Goal: Information Seeking & Learning: Learn about a topic

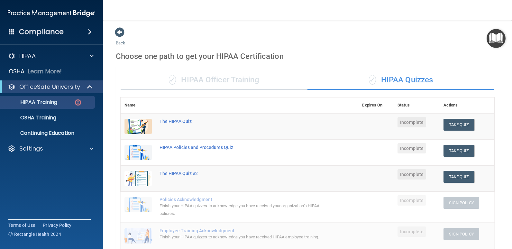
scroll to position [207, 0]
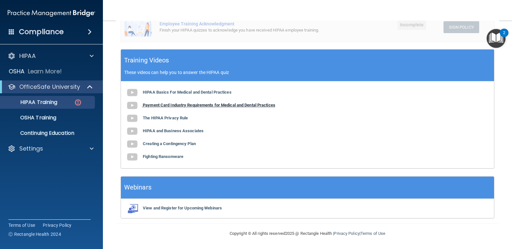
click at [166, 105] on b "Payment Card Industry Requirements for Medical and Dental Practices" at bounding box center [209, 104] width 132 height 5
click at [174, 119] on b "The HIPAA Privacy Rule" at bounding box center [165, 117] width 45 height 5
click at [157, 132] on b "HIPAA and Business Associates" at bounding box center [173, 130] width 61 height 5
click at [167, 144] on b "Creating a Contingency Plan" at bounding box center [169, 143] width 53 height 5
click at [166, 158] on b "Fighting Ransomware" at bounding box center [163, 156] width 40 height 5
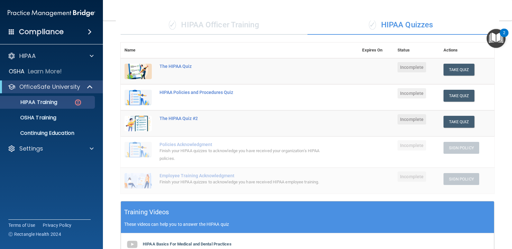
scroll to position [14, 0]
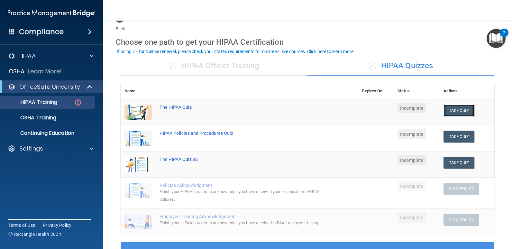
click at [459, 109] on button "Take Quiz" at bounding box center [458, 110] width 31 height 12
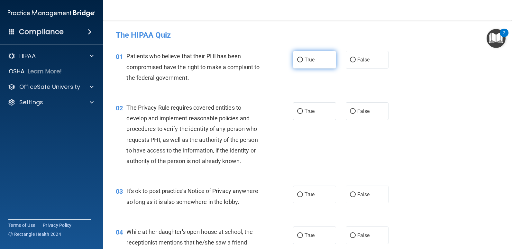
click at [297, 58] on input "True" at bounding box center [300, 60] width 6 height 5
radio input "true"
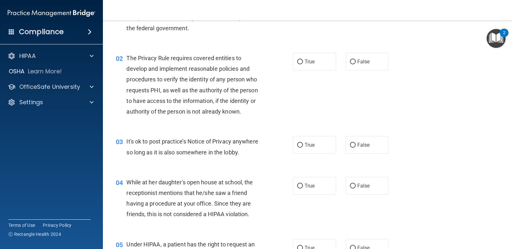
scroll to position [64, 0]
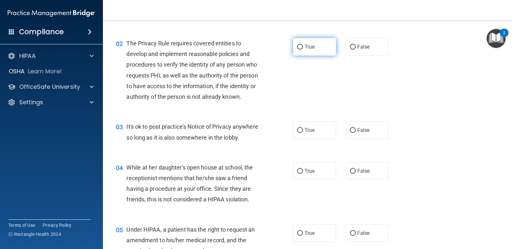
click at [301, 46] on label "True" at bounding box center [314, 47] width 43 height 18
click at [301, 46] on input "True" at bounding box center [300, 47] width 6 height 5
radio input "true"
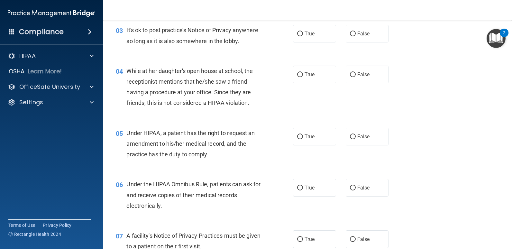
scroll to position [129, 0]
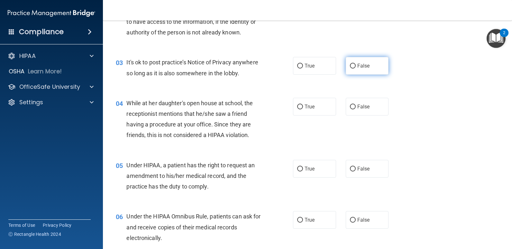
click at [350, 67] on input "False" at bounding box center [353, 66] width 6 height 5
radio input "true"
click at [304, 65] on span "True" at bounding box center [309, 66] width 10 height 6
click at [303, 65] on input "True" at bounding box center [300, 66] width 6 height 5
radio input "true"
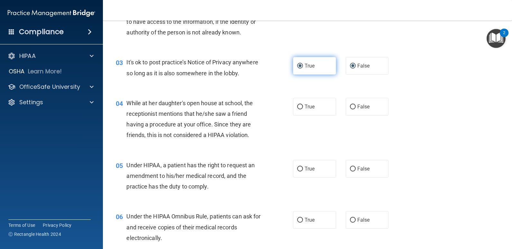
radio input "false"
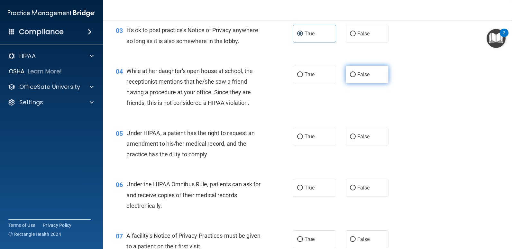
click at [350, 75] on input "False" at bounding box center [353, 74] width 6 height 5
radio input "true"
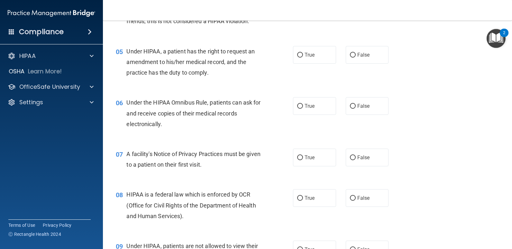
scroll to position [257, 0]
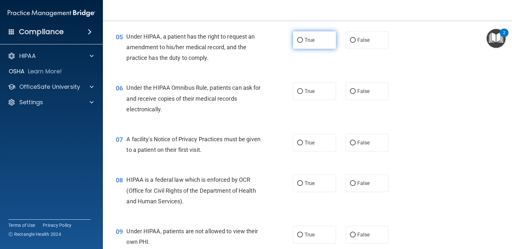
click at [304, 40] on span "True" at bounding box center [309, 40] width 10 height 6
click at [302, 40] on input "True" at bounding box center [300, 40] width 6 height 5
radio input "true"
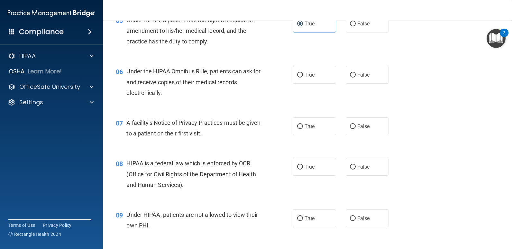
scroll to position [289, 0]
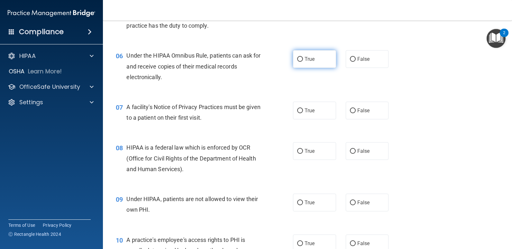
click at [298, 61] on input "True" at bounding box center [300, 59] width 6 height 5
radio input "true"
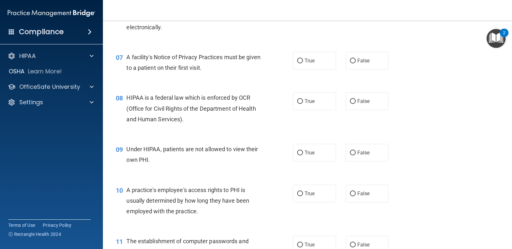
scroll to position [353, 0]
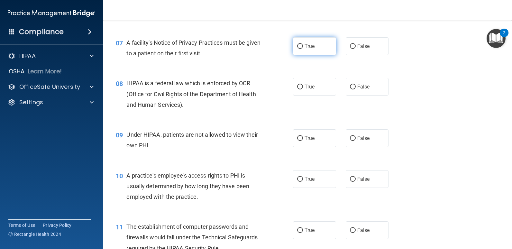
click at [298, 47] on input "True" at bounding box center [300, 46] width 6 height 5
radio input "true"
click at [299, 87] on input "True" at bounding box center [300, 87] width 6 height 5
radio input "true"
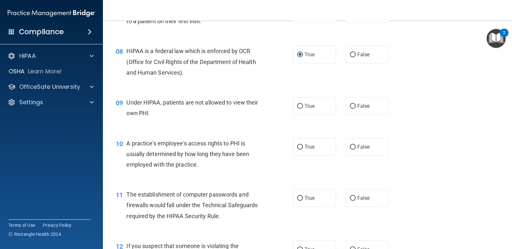
scroll to position [418, 0]
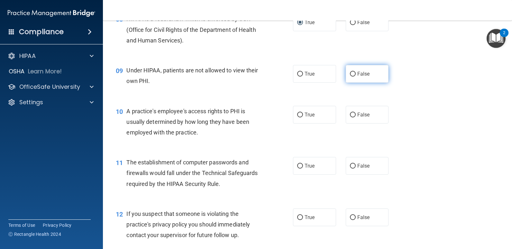
click at [350, 76] on input "False" at bounding box center [353, 74] width 6 height 5
radio input "true"
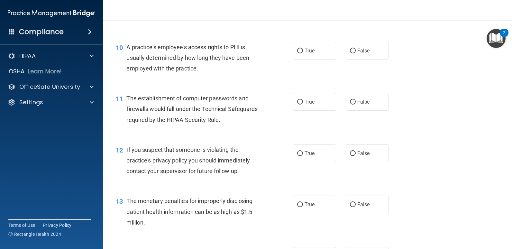
scroll to position [482, 0]
click at [349, 54] on label "False" at bounding box center [366, 50] width 43 height 18
click at [350, 53] on input "False" at bounding box center [353, 50] width 6 height 5
radio input "true"
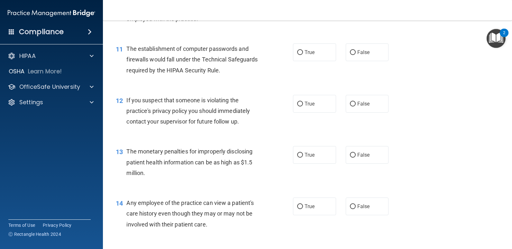
scroll to position [546, 0]
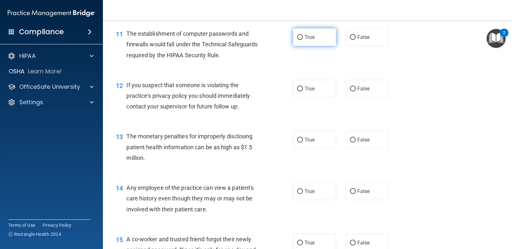
click at [306, 41] on label "True" at bounding box center [314, 37] width 43 height 18
click at [303, 40] on input "True" at bounding box center [300, 37] width 6 height 5
radio input "true"
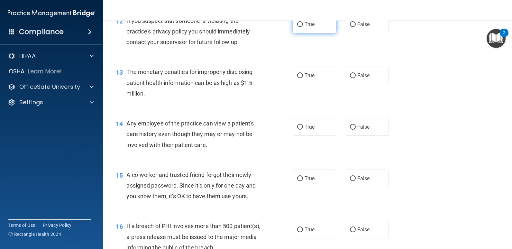
scroll to position [578, 0]
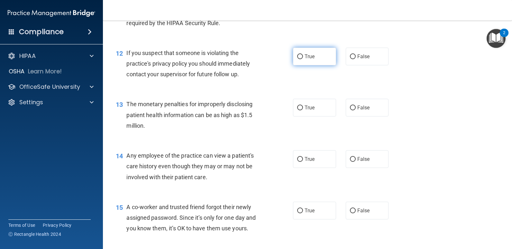
click at [297, 57] on input "True" at bounding box center [300, 56] width 6 height 5
radio input "true"
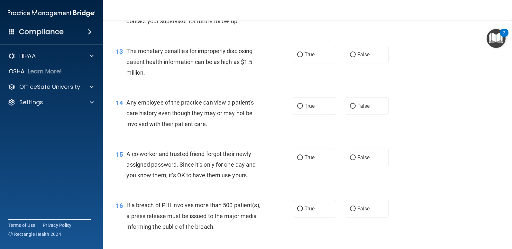
scroll to position [643, 0]
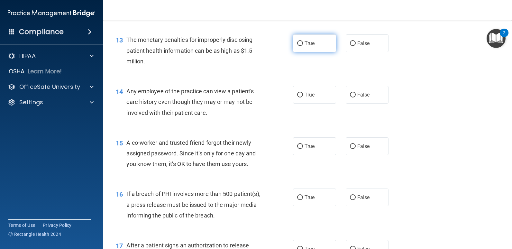
click at [313, 47] on label "True" at bounding box center [314, 43] width 43 height 18
click at [303, 46] on input "True" at bounding box center [300, 43] width 6 height 5
radio input "true"
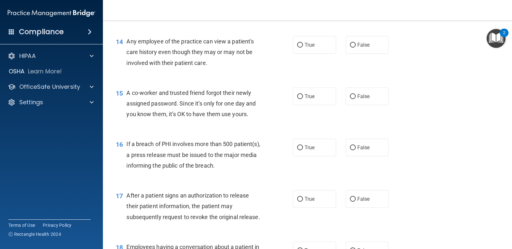
scroll to position [707, 0]
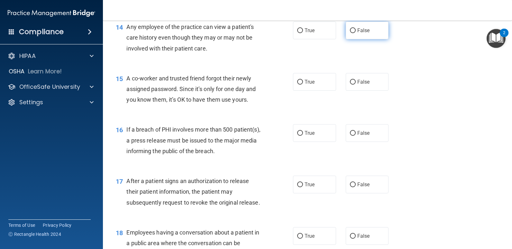
click at [357, 31] on span "False" at bounding box center [363, 30] width 13 height 6
click at [354, 31] on input "False" at bounding box center [353, 30] width 6 height 5
radio input "true"
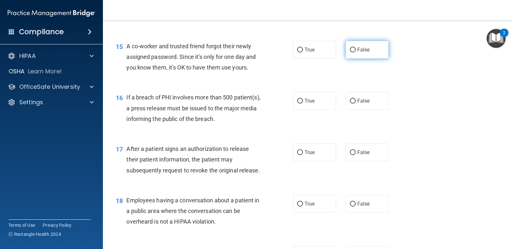
click at [356, 45] on label "False" at bounding box center [366, 50] width 43 height 18
click at [355, 48] on input "False" at bounding box center [353, 50] width 6 height 5
radio input "true"
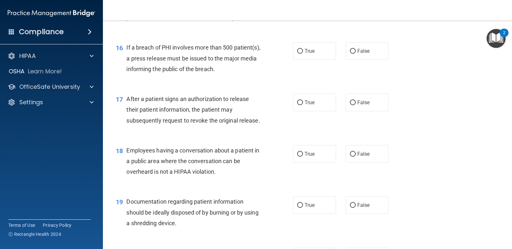
scroll to position [803, 0]
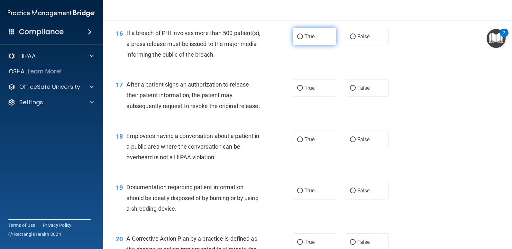
click at [300, 38] on input "True" at bounding box center [300, 36] width 6 height 5
radio input "true"
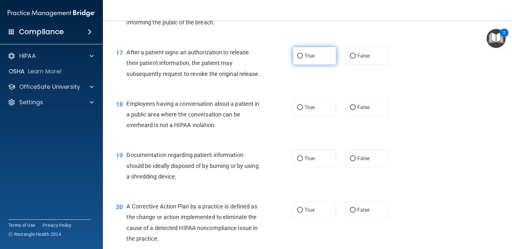
click at [297, 56] on input "True" at bounding box center [300, 56] width 6 height 5
radio input "true"
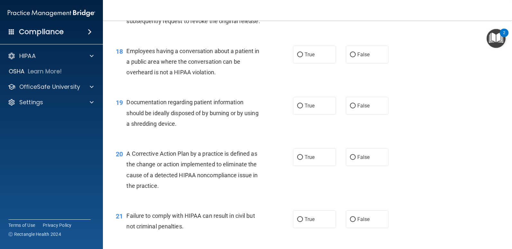
scroll to position [900, 0]
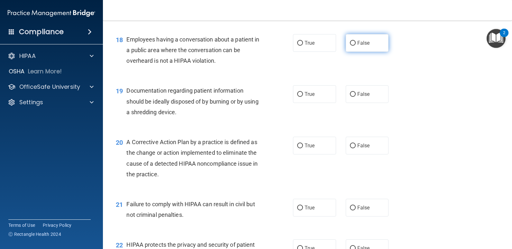
click at [352, 42] on input "False" at bounding box center [353, 43] width 6 height 5
radio input "true"
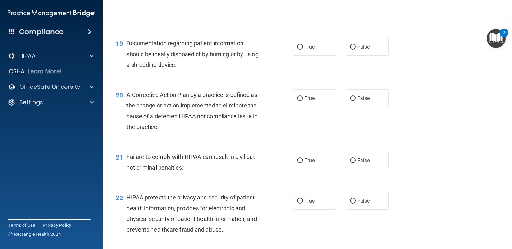
scroll to position [932, 0]
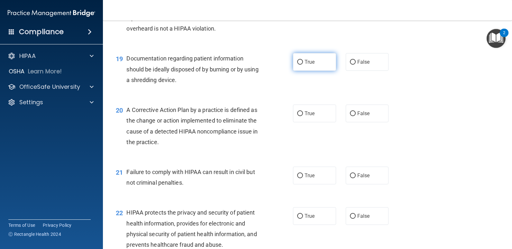
click at [311, 64] on span "True" at bounding box center [309, 62] width 10 height 6
click at [303, 64] on input "True" at bounding box center [300, 62] width 6 height 5
radio input "true"
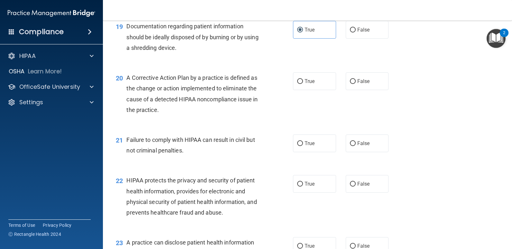
scroll to position [996, 0]
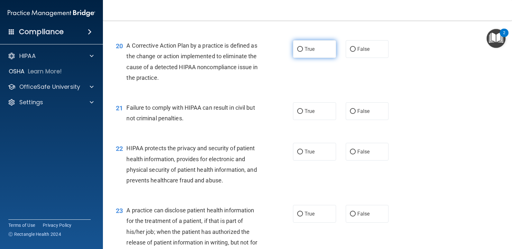
click at [313, 48] on label "True" at bounding box center [314, 49] width 43 height 18
click at [303, 48] on input "True" at bounding box center [300, 49] width 6 height 5
radio input "true"
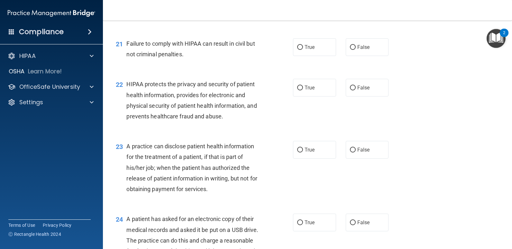
scroll to position [1060, 0]
click at [357, 49] on span "False" at bounding box center [363, 47] width 13 height 6
click at [355, 49] on input "False" at bounding box center [353, 47] width 6 height 5
radio input "true"
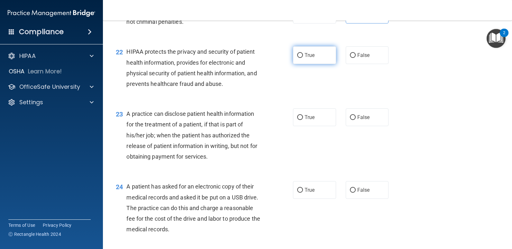
click at [316, 55] on label "True" at bounding box center [314, 55] width 43 height 18
click at [303, 55] on input "True" at bounding box center [300, 55] width 6 height 5
radio input "true"
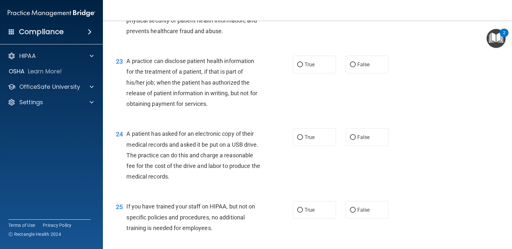
scroll to position [1157, 0]
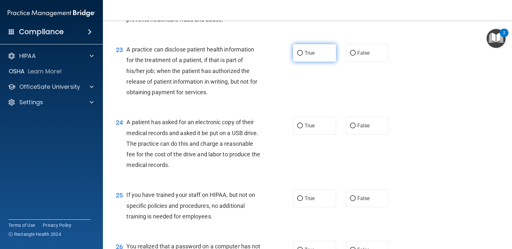
click at [311, 57] on label "True" at bounding box center [314, 53] width 43 height 18
click at [303, 56] on input "True" at bounding box center [300, 53] width 6 height 5
radio input "true"
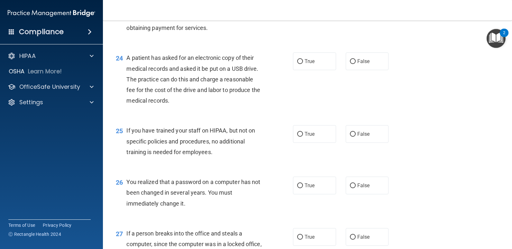
scroll to position [1253, 0]
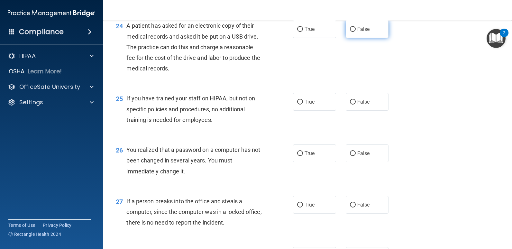
click at [352, 31] on label "False" at bounding box center [366, 29] width 43 height 18
click at [352, 31] on input "False" at bounding box center [353, 29] width 6 height 5
radio input "true"
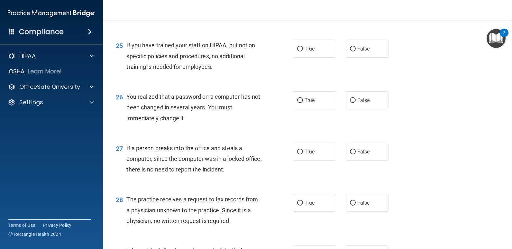
scroll to position [1317, 0]
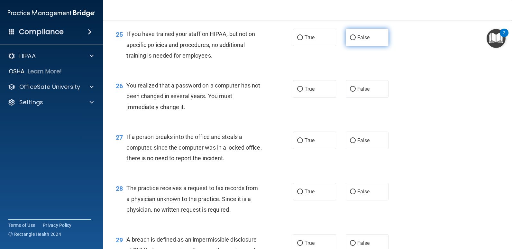
click at [357, 36] on span "False" at bounding box center [363, 37] width 13 height 6
click at [355, 36] on input "False" at bounding box center [353, 37] width 6 height 5
radio input "true"
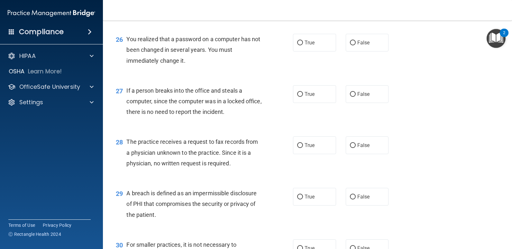
scroll to position [1349, 0]
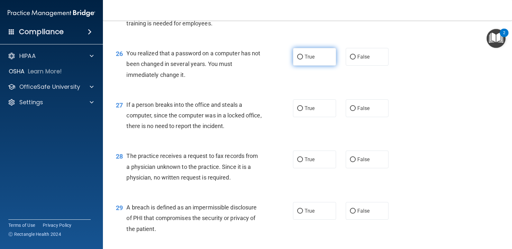
click at [309, 53] on label "True" at bounding box center [314, 57] width 43 height 18
click at [303, 55] on input "True" at bounding box center [300, 57] width 6 height 5
radio input "true"
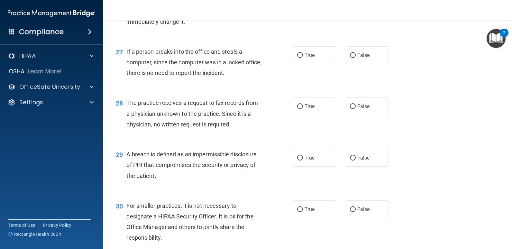
scroll to position [1414, 0]
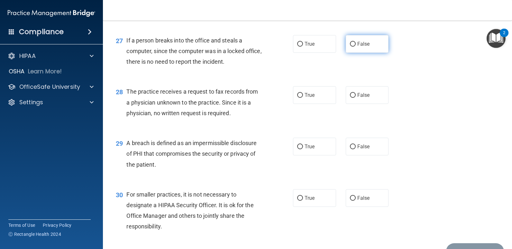
click at [350, 42] on input "False" at bounding box center [353, 44] width 6 height 5
radio input "true"
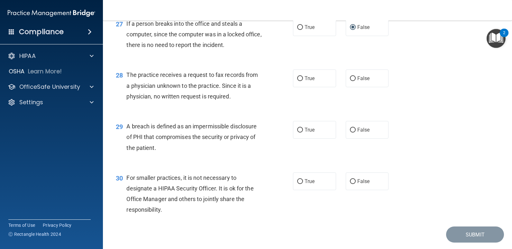
scroll to position [1446, 0]
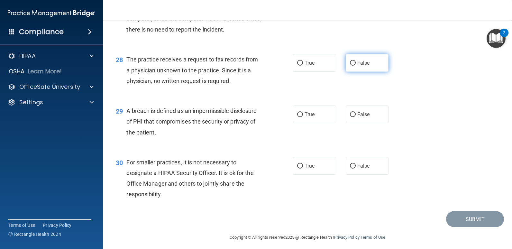
click at [365, 64] on span "False" at bounding box center [363, 63] width 13 height 6
click at [355, 64] on input "False" at bounding box center [353, 63] width 6 height 5
radio input "true"
click at [301, 114] on label "True" at bounding box center [314, 114] width 43 height 18
click at [301, 114] on input "True" at bounding box center [300, 114] width 6 height 5
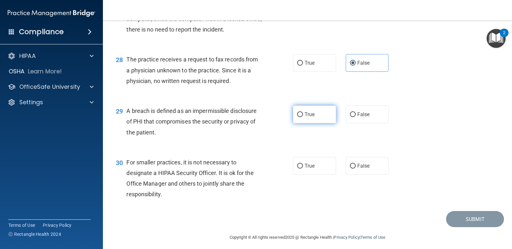
radio input "true"
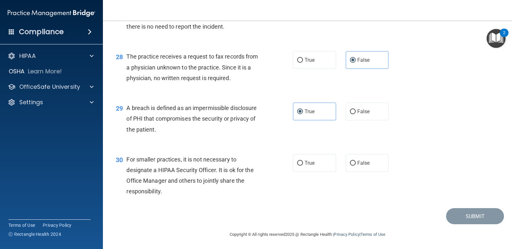
scroll to position [1450, 0]
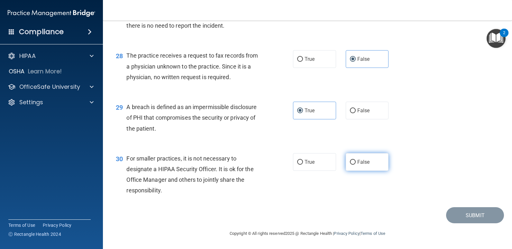
click at [350, 163] on input "False" at bounding box center [353, 162] width 6 height 5
radio input "true"
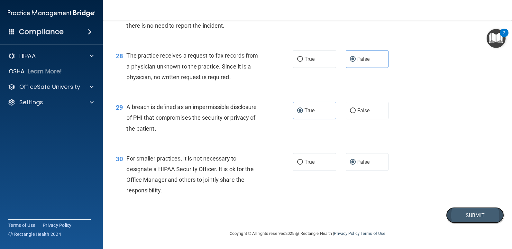
click at [461, 214] on button "Submit" at bounding box center [475, 215] width 58 height 16
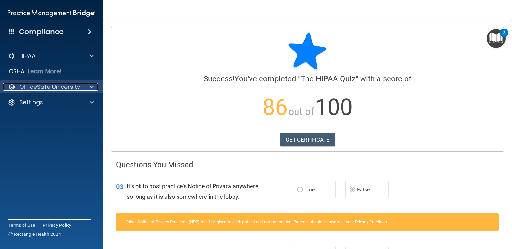
click at [91, 86] on span at bounding box center [92, 87] width 4 height 8
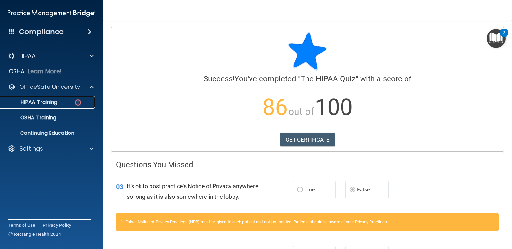
click at [48, 100] on p "HIPAA Training" at bounding box center [30, 102] width 53 height 6
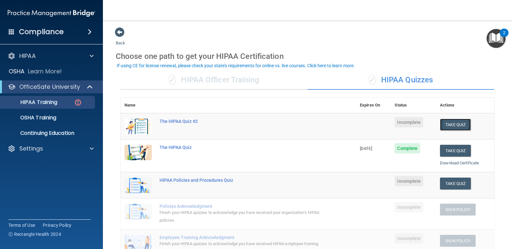
click at [454, 125] on button "Take Quiz" at bounding box center [455, 125] width 31 height 12
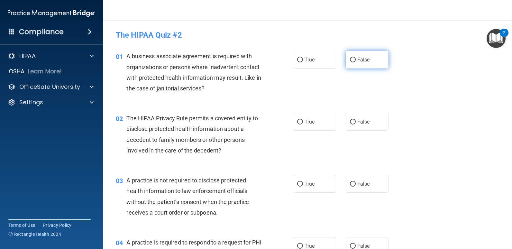
click at [350, 61] on input "False" at bounding box center [353, 60] width 6 height 5
radio input "true"
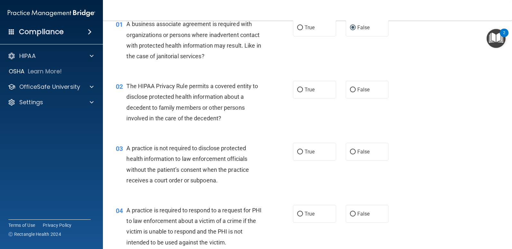
scroll to position [64, 0]
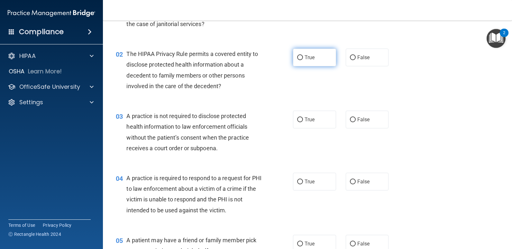
click at [300, 57] on label "True" at bounding box center [314, 58] width 43 height 18
click at [300, 57] on input "True" at bounding box center [300, 57] width 6 height 5
radio input "true"
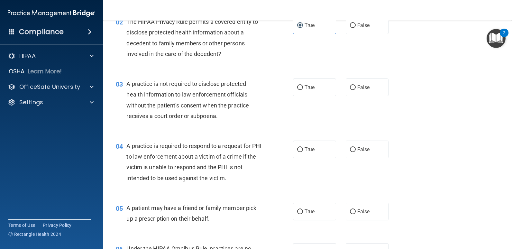
scroll to position [129, 0]
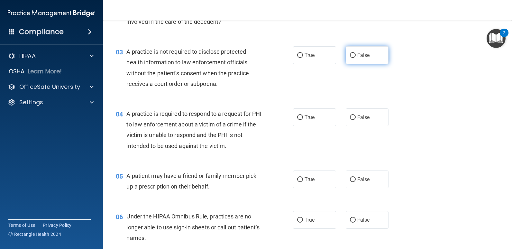
click at [358, 57] on span "False" at bounding box center [363, 55] width 13 height 6
click at [355, 57] on input "False" at bounding box center [353, 55] width 6 height 5
radio input "true"
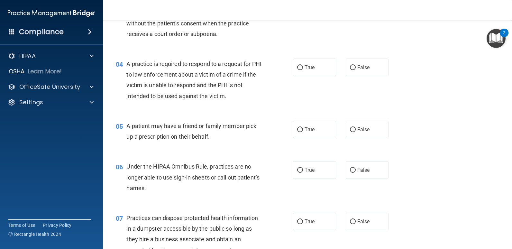
scroll to position [193, 0]
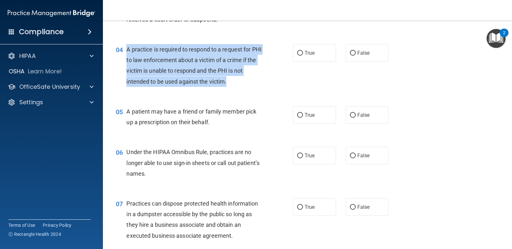
drag, startPoint x: 229, startPoint y: 84, endPoint x: 123, endPoint y: 53, distance: 110.1
click at [123, 53] on div "04 A practice is required to respond to a request for PHI to law enforcement ab…" at bounding box center [204, 67] width 196 height 46
drag, startPoint x: 123, startPoint y: 53, endPoint x: 143, endPoint y: 56, distance: 20.5
copy div "A practice is required to respond to a request for PHI to law enforcement about…"
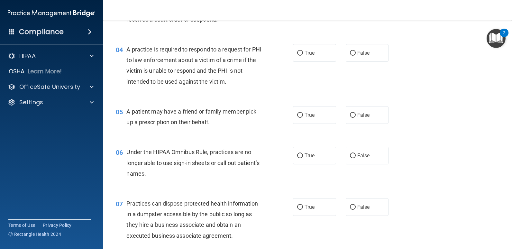
click at [251, 94] on div "04 A practice is required to respond to a request for PHI to law enforcement ab…" at bounding box center [307, 67] width 393 height 62
click at [352, 53] on input "False" at bounding box center [353, 53] width 6 height 5
radio input "true"
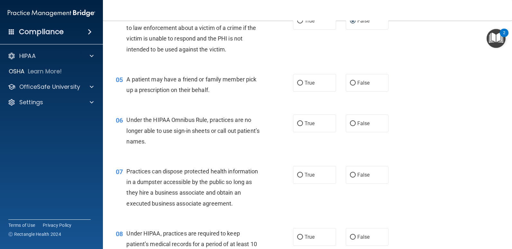
scroll to position [257, 0]
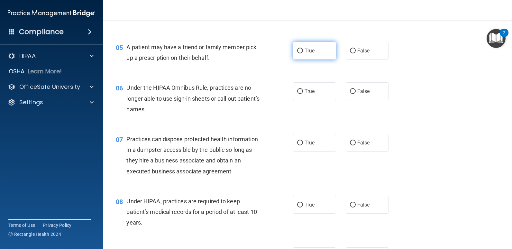
click at [326, 58] on label "True" at bounding box center [314, 51] width 43 height 18
click at [303, 53] on input "True" at bounding box center [300, 51] width 6 height 5
radio input "true"
click at [363, 93] on span "False" at bounding box center [363, 91] width 13 height 6
click at [355, 93] on input "False" at bounding box center [353, 91] width 6 height 5
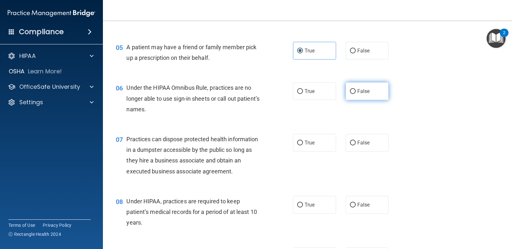
radio input "true"
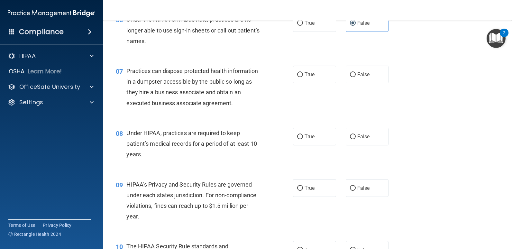
scroll to position [353, 0]
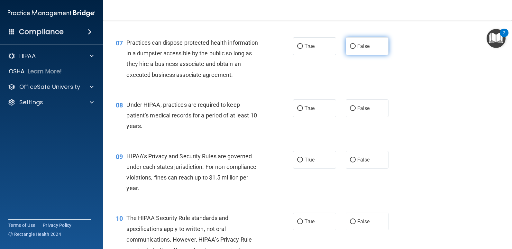
click at [350, 49] on input "False" at bounding box center [353, 46] width 6 height 5
radio input "true"
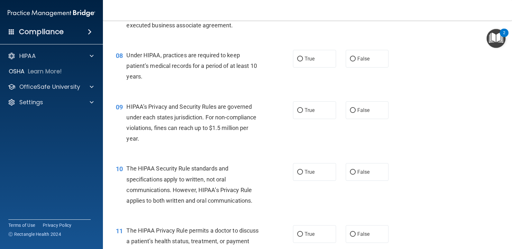
scroll to position [418, 0]
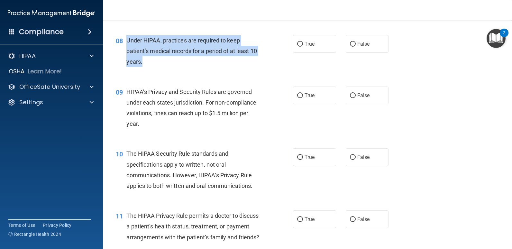
drag, startPoint x: 142, startPoint y: 60, endPoint x: 127, endPoint y: 43, distance: 23.5
click at [127, 43] on div "Under HIPAA, practices are required to keep patient’s medical records for a per…" at bounding box center [196, 51] width 140 height 32
drag, startPoint x: 127, startPoint y: 43, endPoint x: 134, endPoint y: 46, distance: 8.5
copy span "Under HIPAA, practices are required to keep patient’s medical records for a per…"
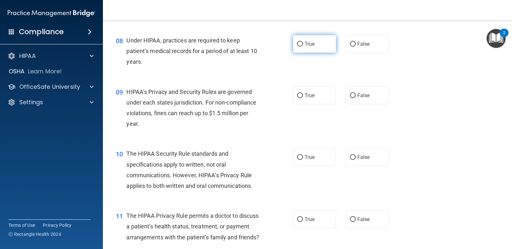
drag, startPoint x: 310, startPoint y: 45, endPoint x: 308, endPoint y: 50, distance: 5.2
click at [310, 45] on span "True" at bounding box center [309, 44] width 10 height 6
click at [303, 45] on input "True" at bounding box center [300, 44] width 6 height 5
radio input "true"
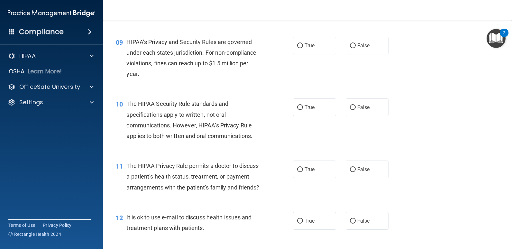
scroll to position [482, 0]
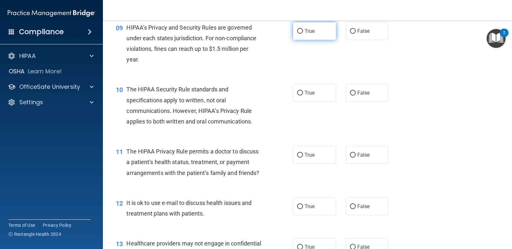
click at [301, 30] on label "True" at bounding box center [314, 31] width 43 height 18
click at [301, 30] on input "True" at bounding box center [300, 31] width 6 height 5
radio input "true"
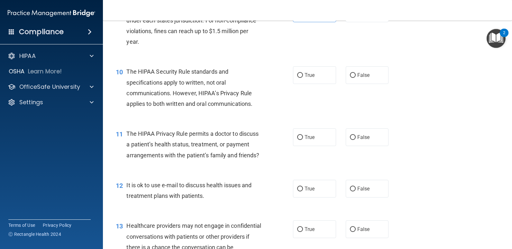
scroll to position [514, 0]
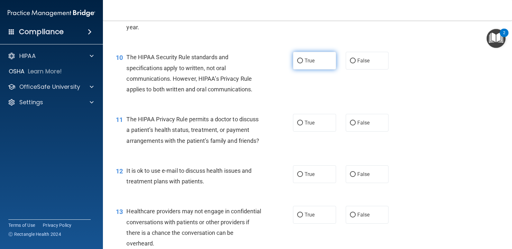
click at [307, 59] on span "True" at bounding box center [309, 61] width 10 height 6
click at [303, 59] on input "True" at bounding box center [300, 60] width 6 height 5
radio input "true"
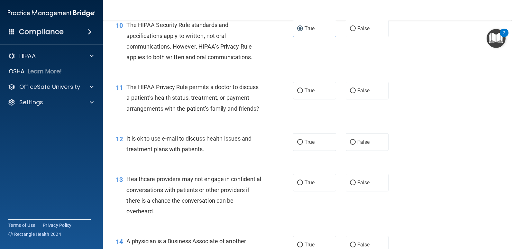
scroll to position [578, 0]
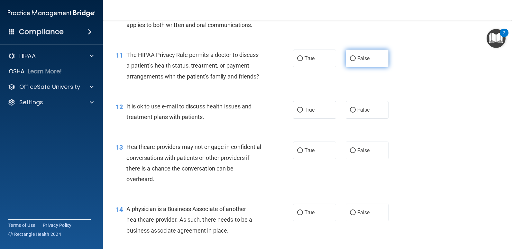
click at [357, 58] on span "False" at bounding box center [363, 58] width 13 height 6
click at [355, 58] on input "False" at bounding box center [353, 58] width 6 height 5
radio input "true"
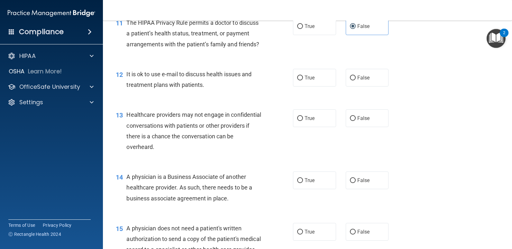
scroll to position [643, 0]
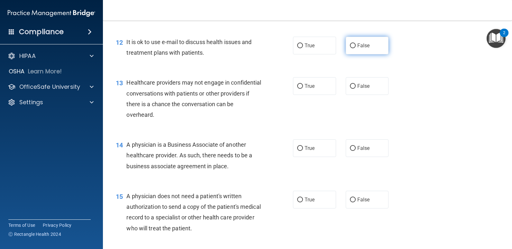
click at [363, 54] on label "False" at bounding box center [366, 46] width 43 height 18
click at [355, 48] on input "False" at bounding box center [353, 45] width 6 height 5
radio input "true"
click at [306, 89] on span "True" at bounding box center [309, 86] width 10 height 6
click at [303, 89] on input "True" at bounding box center [300, 86] width 6 height 5
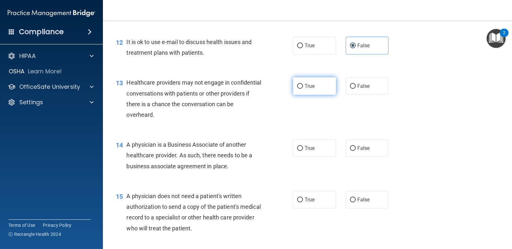
radio input "true"
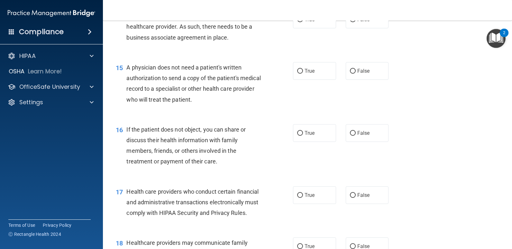
scroll to position [739, 0]
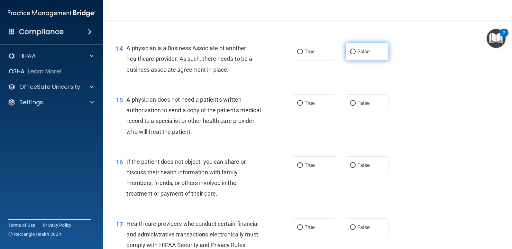
click at [375, 60] on label "False" at bounding box center [366, 52] width 43 height 18
click at [355, 54] on input "False" at bounding box center [353, 51] width 6 height 5
radio input "true"
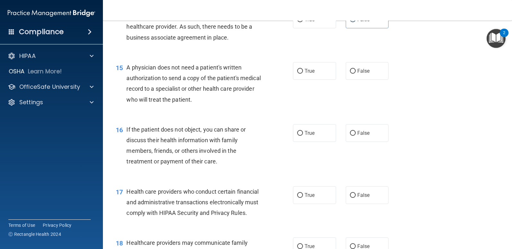
scroll to position [803, 0]
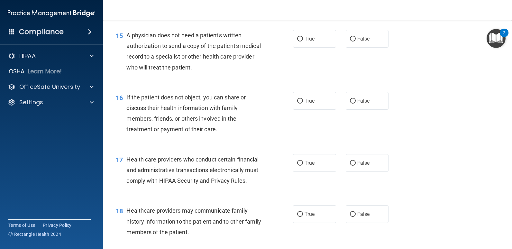
click at [339, 48] on div "True False" at bounding box center [344, 39] width 103 height 18
click at [350, 41] on input "False" at bounding box center [353, 39] width 6 height 5
radio input "true"
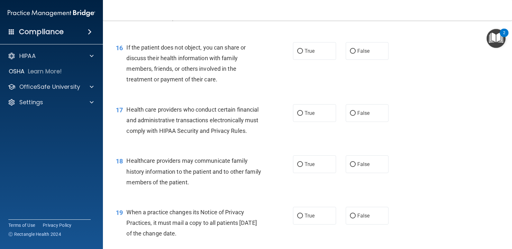
scroll to position [868, 0]
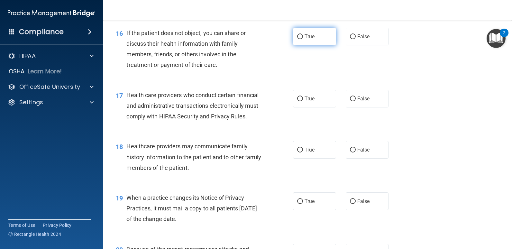
click at [317, 45] on label "True" at bounding box center [314, 37] width 43 height 18
click at [303, 39] on input "True" at bounding box center [300, 36] width 6 height 5
radio input "true"
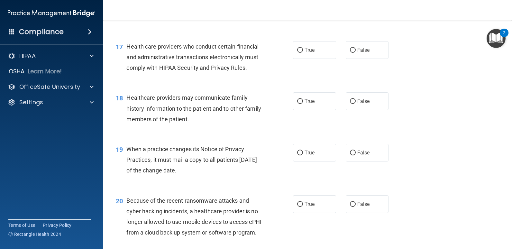
scroll to position [932, 0]
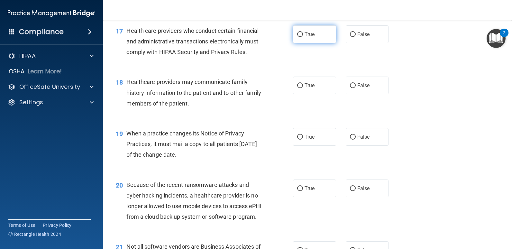
click at [307, 37] on span "True" at bounding box center [309, 34] width 10 height 6
click at [303, 37] on input "True" at bounding box center [300, 34] width 6 height 5
radio input "true"
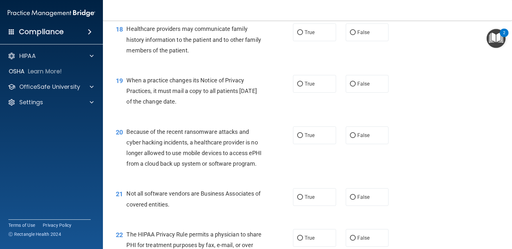
scroll to position [996, 0]
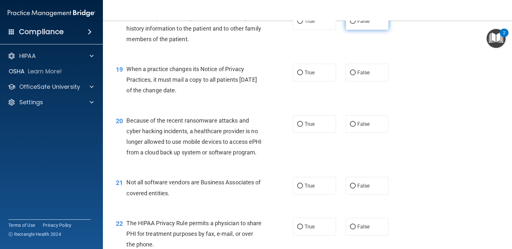
click at [360, 24] on span "False" at bounding box center [363, 21] width 13 height 6
click at [355, 24] on input "False" at bounding box center [353, 21] width 6 height 5
radio input "true"
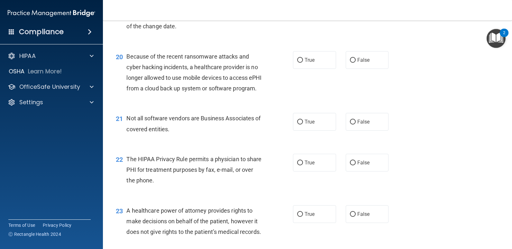
scroll to position [1060, 0]
click at [312, 17] on label "True" at bounding box center [314, 8] width 43 height 18
click at [303, 11] on input "True" at bounding box center [300, 8] width 6 height 5
radio input "true"
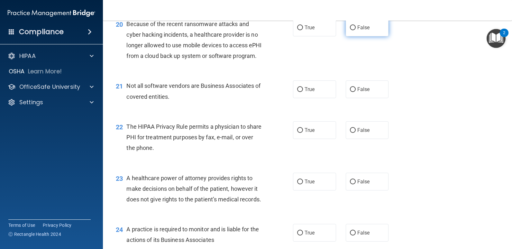
click at [350, 30] on input "False" at bounding box center [353, 27] width 6 height 5
radio input "true"
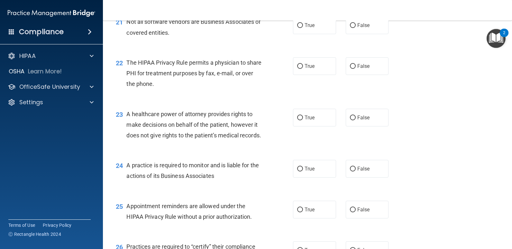
scroll to position [1157, 0]
click at [325, 34] on label "True" at bounding box center [314, 25] width 43 height 18
click at [303, 28] on input "True" at bounding box center [300, 25] width 6 height 5
radio input "true"
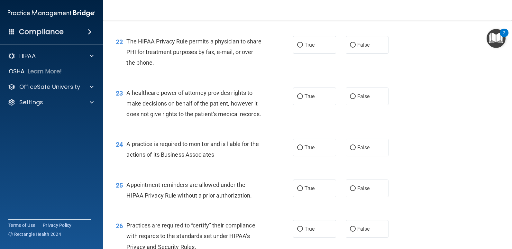
scroll to position [1189, 0]
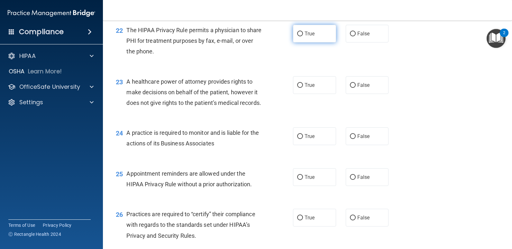
click at [306, 37] on span "True" at bounding box center [309, 34] width 10 height 6
click at [303, 36] on input "True" at bounding box center [300, 33] width 6 height 5
radio input "true"
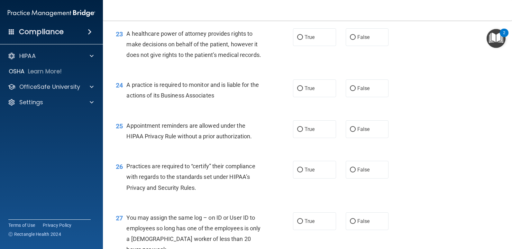
scroll to position [1253, 0]
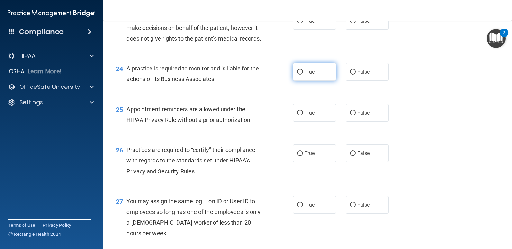
click at [304, 81] on label "True" at bounding box center [314, 72] width 43 height 18
click at [303, 75] on input "True" at bounding box center [300, 72] width 6 height 5
radio input "true"
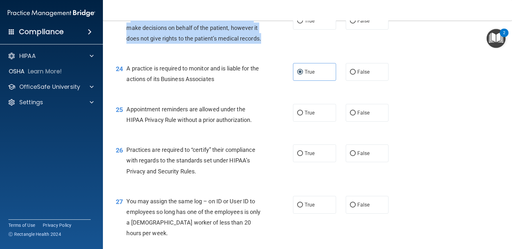
drag, startPoint x: 151, startPoint y: 85, endPoint x: 129, endPoint y: 53, distance: 38.9
click at [129, 44] on div "A healthcare power of attorney provides rights to make decisions on behalf of t…" at bounding box center [196, 28] width 140 height 32
drag, startPoint x: 155, startPoint y: 81, endPoint x: 125, endPoint y: 53, distance: 40.9
click at [125, 47] on div "23 A healthcare power of attorney provides rights to make decisions on behalf o…" at bounding box center [204, 29] width 196 height 35
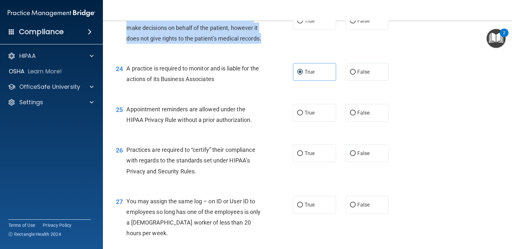
drag, startPoint x: 125, startPoint y: 53, endPoint x: 134, endPoint y: 54, distance: 8.7
copy div "A healthcare power of attorney provides rights to make decisions on behalf of t…"
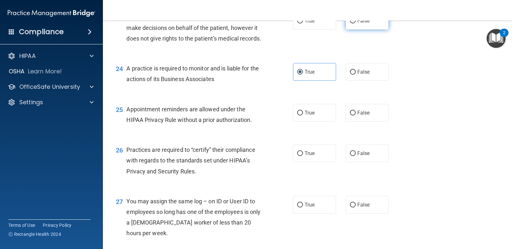
click at [357, 24] on span "False" at bounding box center [363, 21] width 13 height 6
click at [355, 23] on input "False" at bounding box center [353, 21] width 6 height 5
radio input "true"
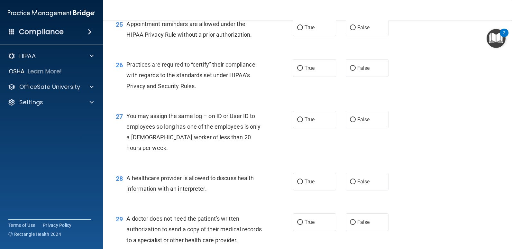
scroll to position [1349, 0]
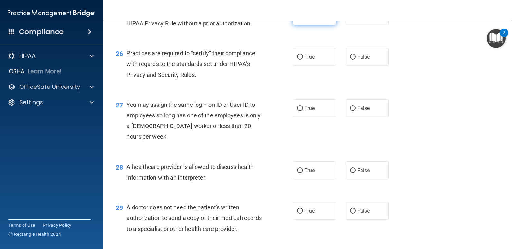
click at [300, 25] on label "True" at bounding box center [314, 16] width 43 height 18
click at [300, 19] on input "True" at bounding box center [300, 16] width 6 height 5
radio input "true"
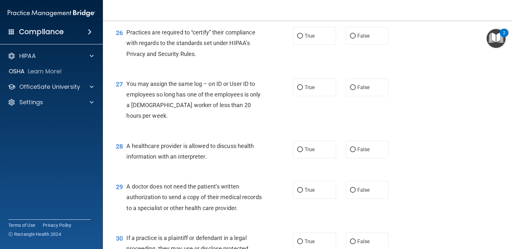
scroll to position [1382, 0]
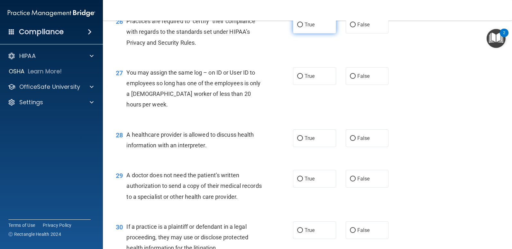
click at [297, 27] on input "True" at bounding box center [300, 24] width 6 height 5
radio input "true"
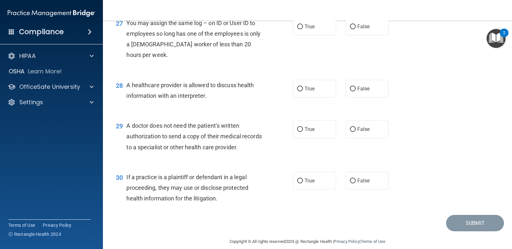
scroll to position [1446, 0]
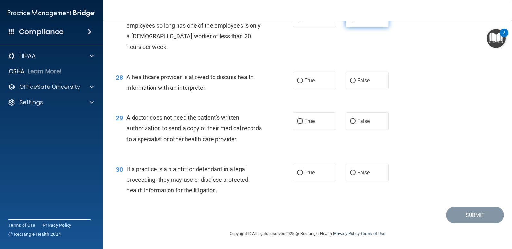
click at [353, 27] on label "False" at bounding box center [366, 19] width 43 height 18
click at [353, 21] on input "False" at bounding box center [353, 18] width 6 height 5
radio input "true"
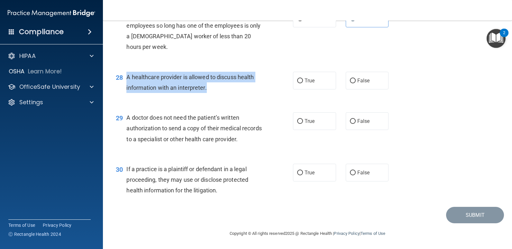
drag, startPoint x: 211, startPoint y: 87, endPoint x: 126, endPoint y: 76, distance: 86.2
click at [126, 76] on div "28 A healthcare provider is allowed to discuss health information with an inter…" at bounding box center [204, 84] width 196 height 24
copy div "A healthcare provider is allowed to discuss health information with an interpre…"
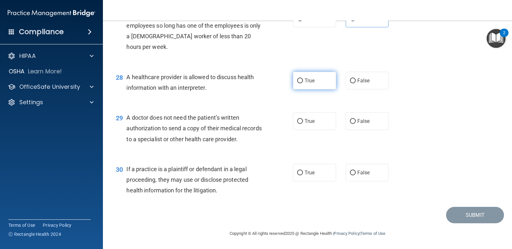
click at [299, 84] on label "True" at bounding box center [314, 81] width 43 height 18
click at [299, 83] on input "True" at bounding box center [300, 80] width 6 height 5
radio input "true"
click at [351, 117] on label "False" at bounding box center [366, 121] width 43 height 18
click at [351, 119] on input "False" at bounding box center [353, 121] width 6 height 5
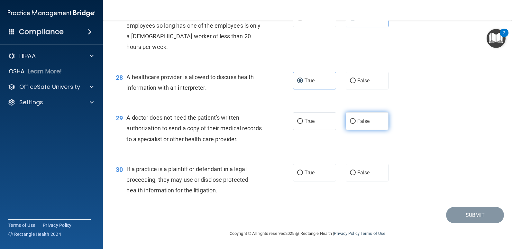
radio input "true"
click at [367, 175] on label "False" at bounding box center [366, 173] width 43 height 18
click at [355, 175] on input "False" at bounding box center [353, 172] width 6 height 5
radio input "true"
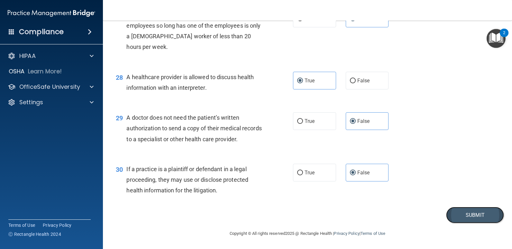
click at [455, 215] on button "Submit" at bounding box center [475, 215] width 58 height 16
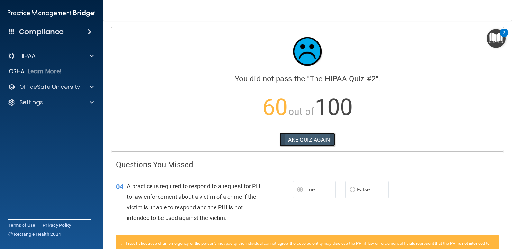
click at [305, 139] on button "TAKE QUIZ AGAIN" at bounding box center [308, 139] width 56 height 14
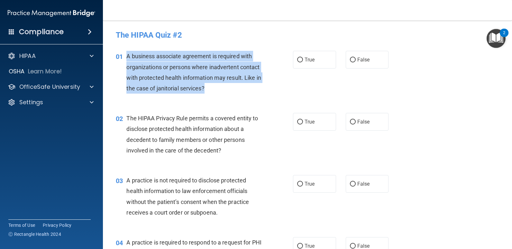
drag, startPoint x: 243, startPoint y: 88, endPoint x: 127, endPoint y: 55, distance: 120.2
click at [127, 55] on div "A business associate agreement is required with organizations or persons where …" at bounding box center [196, 72] width 140 height 43
drag, startPoint x: 127, startPoint y: 55, endPoint x: 140, endPoint y: 56, distance: 12.9
copy span "A business associate agreement is required with organizations or persons where …"
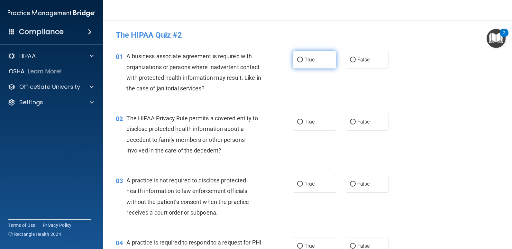
click at [314, 61] on label "True" at bounding box center [314, 60] width 43 height 18
click at [303, 61] on input "True" at bounding box center [300, 60] width 6 height 5
radio input "true"
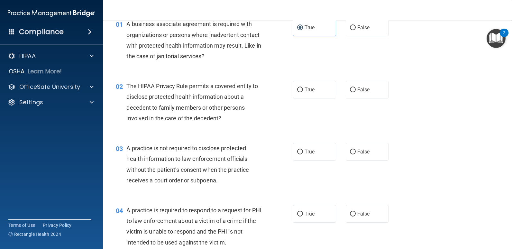
scroll to position [64, 0]
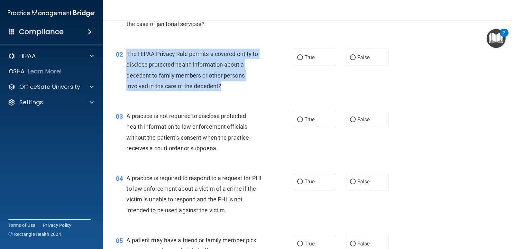
drag, startPoint x: 216, startPoint y: 85, endPoint x: 128, endPoint y: 54, distance: 93.2
click at [128, 54] on div "The HIPAA Privacy Rule permits a covered entity to disclose protected health in…" at bounding box center [196, 70] width 140 height 43
drag, startPoint x: 128, startPoint y: 54, endPoint x: 140, endPoint y: 60, distance: 14.1
copy span "The HIPAA Privacy Rule permits a covered entity to disclose protected health in…"
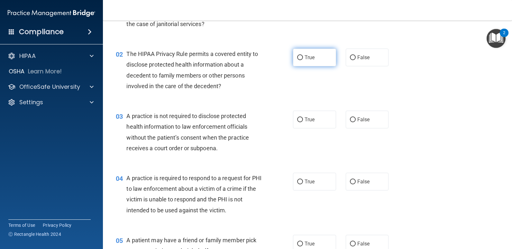
click at [308, 58] on span "True" at bounding box center [309, 57] width 10 height 6
click at [303, 58] on input "True" at bounding box center [300, 57] width 6 height 5
radio input "true"
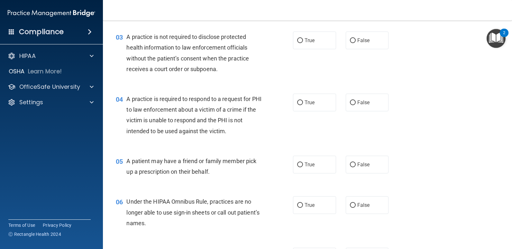
scroll to position [129, 0]
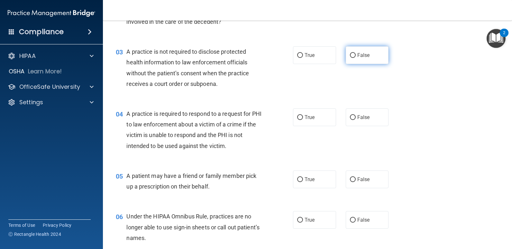
click at [351, 56] on input "False" at bounding box center [353, 55] width 6 height 5
radio input "true"
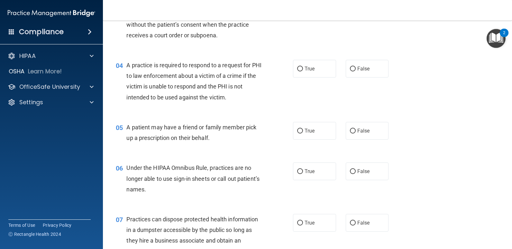
scroll to position [193, 0]
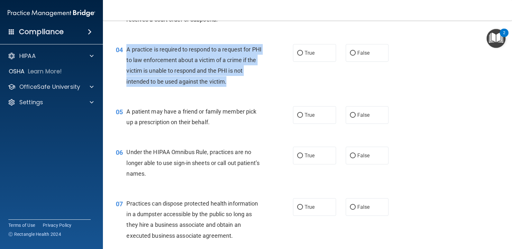
drag, startPoint x: 236, startPoint y: 84, endPoint x: 127, endPoint y: 50, distance: 114.2
click at [127, 50] on div "A practice is required to respond to a request for PHI to law enforcement about…" at bounding box center [196, 65] width 140 height 43
copy span "A practice is required to respond to a request for PHI to law enforcement about…"
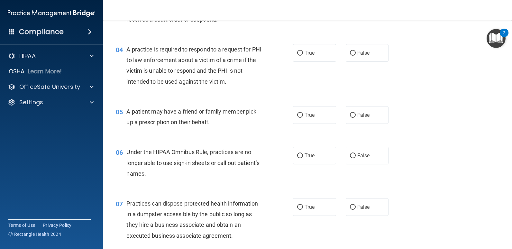
click at [191, 98] on div "05 A patient may have a friend or family member pick up a prescription on their…" at bounding box center [307, 118] width 393 height 40
click at [293, 53] on label "True" at bounding box center [314, 53] width 43 height 18
click at [297, 53] on input "True" at bounding box center [300, 53] width 6 height 5
radio input "true"
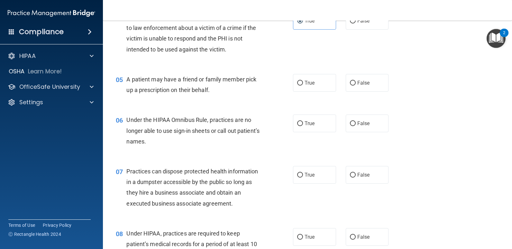
scroll to position [257, 0]
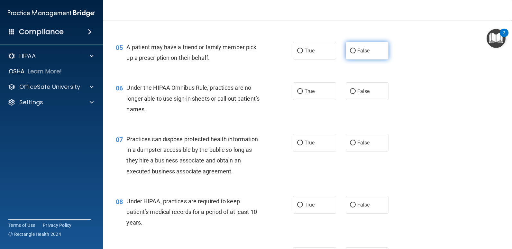
click at [366, 56] on label "False" at bounding box center [366, 51] width 43 height 18
click at [355, 53] on input "False" at bounding box center [353, 51] width 6 height 5
radio input "true"
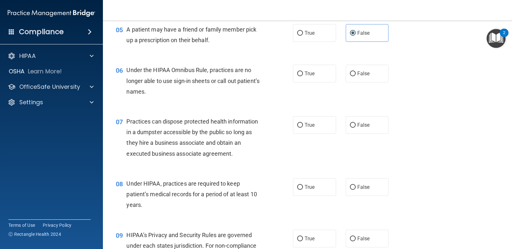
scroll to position [289, 0]
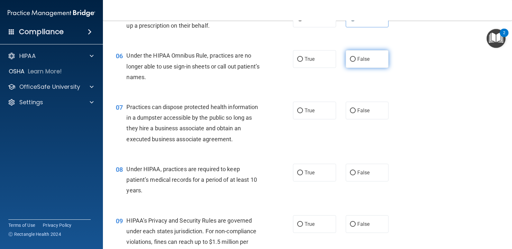
click at [362, 62] on span "False" at bounding box center [363, 59] width 13 height 6
click at [355, 62] on input "False" at bounding box center [353, 59] width 6 height 5
radio input "true"
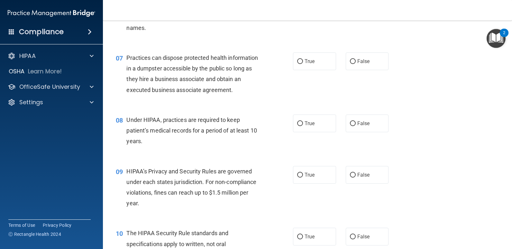
scroll to position [353, 0]
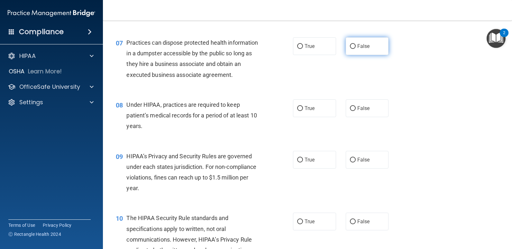
click at [353, 48] on label "False" at bounding box center [366, 46] width 43 height 18
click at [353, 48] on input "False" at bounding box center [353, 46] width 6 height 5
radio input "true"
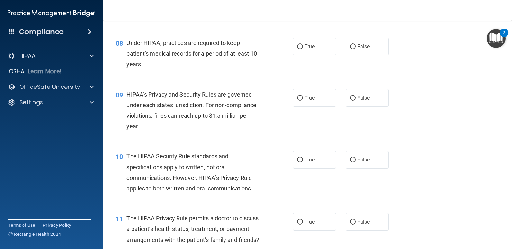
scroll to position [418, 0]
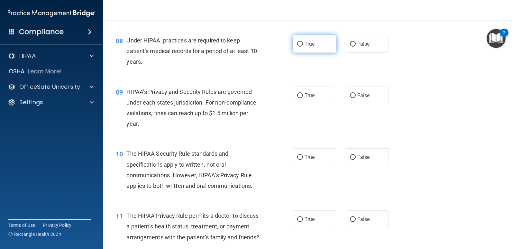
click at [302, 49] on label "True" at bounding box center [314, 44] width 43 height 18
click at [302, 47] on input "True" at bounding box center [300, 44] width 6 height 5
radio input "true"
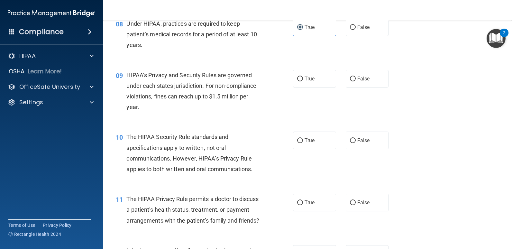
scroll to position [450, 0]
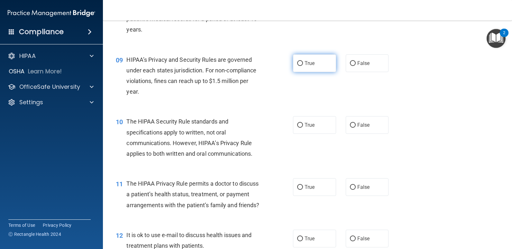
click at [308, 64] on span "True" at bounding box center [309, 63] width 10 height 6
click at [303, 64] on input "True" at bounding box center [300, 63] width 6 height 5
radio input "true"
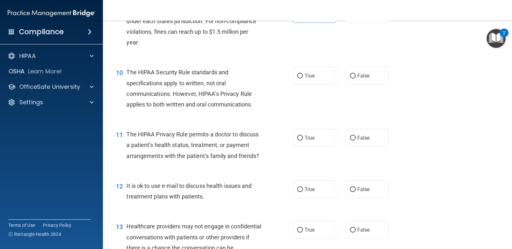
scroll to position [514, 0]
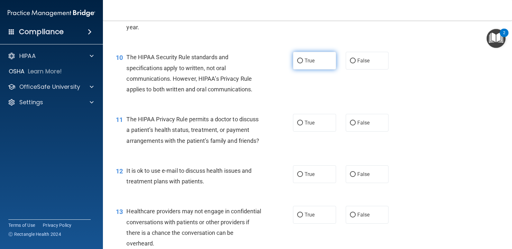
click at [306, 61] on span "True" at bounding box center [309, 61] width 10 height 6
click at [303, 61] on input "True" at bounding box center [300, 60] width 6 height 5
radio input "true"
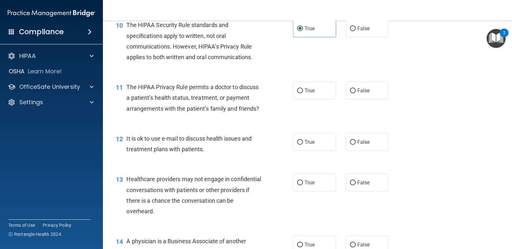
scroll to position [578, 0]
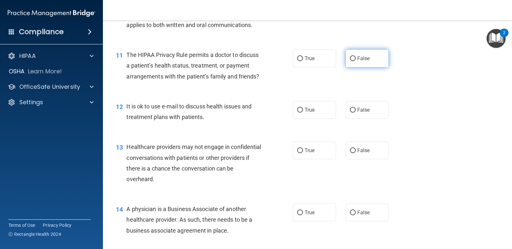
click at [353, 57] on label "False" at bounding box center [366, 58] width 43 height 18
click at [353, 57] on input "False" at bounding box center [353, 58] width 6 height 5
radio input "true"
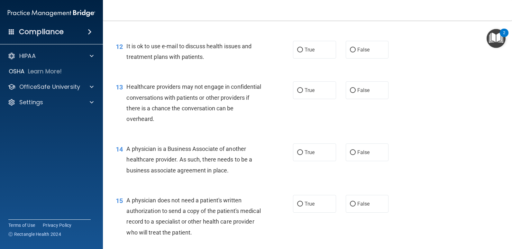
scroll to position [643, 0]
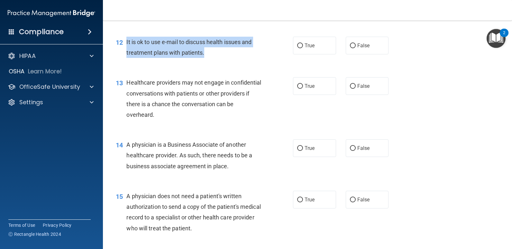
drag, startPoint x: 208, startPoint y: 64, endPoint x: 125, endPoint y: 54, distance: 83.6
click at [125, 54] on div "12 It is ok to use e-mail to discuss health issues and treatment plans with pat…" at bounding box center [204, 49] width 196 height 24
drag, startPoint x: 125, startPoint y: 54, endPoint x: 135, endPoint y: 54, distance: 10.0
copy div "It is ok to use e-mail to discuss health issues and treatment plans with patien…"
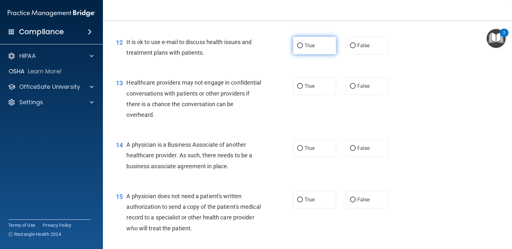
click at [312, 49] on span "True" at bounding box center [309, 45] width 10 height 6
click at [303, 48] on input "True" at bounding box center [300, 45] width 6 height 5
radio input "true"
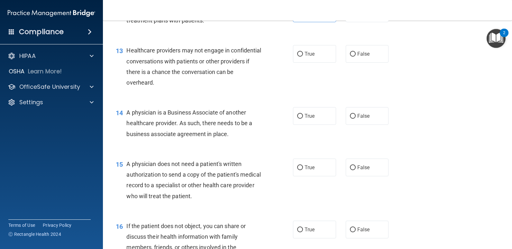
scroll to position [707, 0]
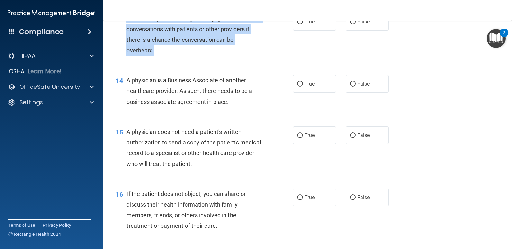
drag, startPoint x: 152, startPoint y: 56, endPoint x: 127, endPoint y: 29, distance: 36.9
click at [127, 29] on div "Healthcare providers may not engage in confidential conversations with patients…" at bounding box center [196, 34] width 140 height 43
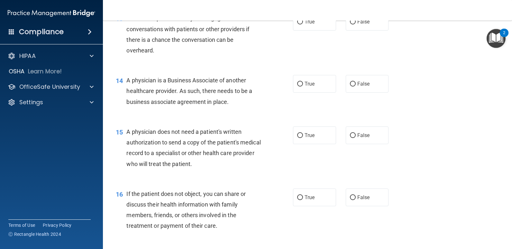
click at [277, 110] on div "14 A physician is a Business Associate of another healthcare provider. As such,…" at bounding box center [204, 92] width 196 height 35
click at [352, 28] on label "False" at bounding box center [366, 22] width 43 height 18
click at [352, 24] on input "False" at bounding box center [353, 22] width 6 height 5
radio input "true"
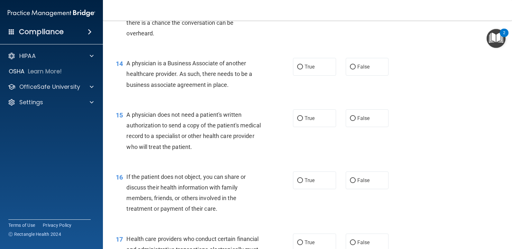
scroll to position [739, 0]
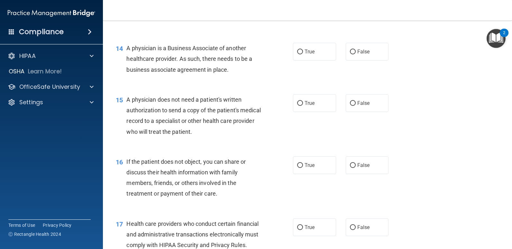
drag, startPoint x: 236, startPoint y: 80, endPoint x: 126, endPoint y: 59, distance: 111.8
click at [126, 59] on div "14 A physician is a Business Associate of another healthcare provider. As such,…" at bounding box center [204, 60] width 196 height 35
click at [304, 55] on span "True" at bounding box center [309, 52] width 10 height 6
click at [303, 54] on input "True" at bounding box center [300, 51] width 6 height 5
radio input "true"
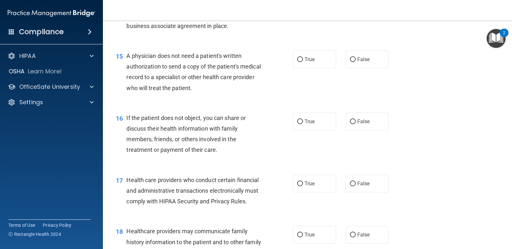
scroll to position [803, 0]
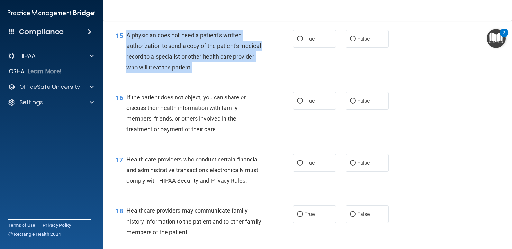
drag, startPoint x: 227, startPoint y: 81, endPoint x: 125, endPoint y: 49, distance: 106.5
click at [125, 49] on div "15 A physician does not need a patient's written authorization to send a copy o…" at bounding box center [204, 53] width 196 height 46
drag, startPoint x: 125, startPoint y: 49, endPoint x: 141, endPoint y: 53, distance: 16.7
copy div "A physician does not need a patient's written authorization to send a copy of t…"
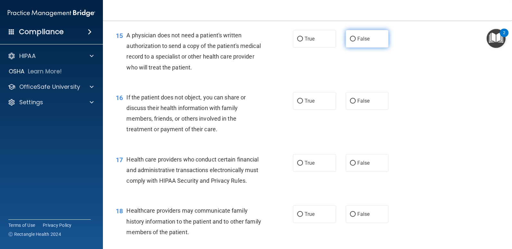
click at [378, 45] on label "False" at bounding box center [366, 39] width 43 height 18
click at [355, 41] on input "False" at bounding box center [353, 39] width 6 height 5
radio input "true"
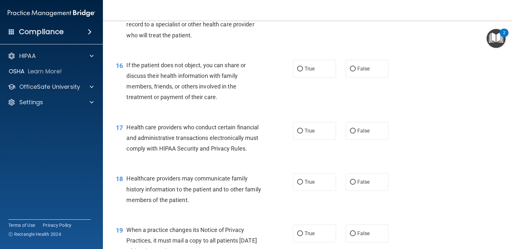
scroll to position [868, 0]
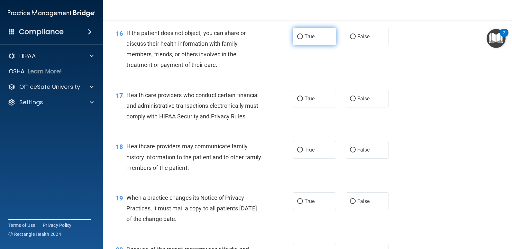
click at [326, 44] on label "True" at bounding box center [314, 37] width 43 height 18
click at [303, 39] on input "True" at bounding box center [300, 36] width 6 height 5
radio input "true"
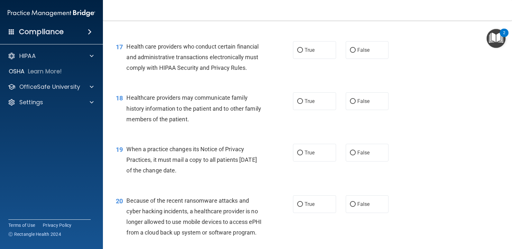
scroll to position [932, 0]
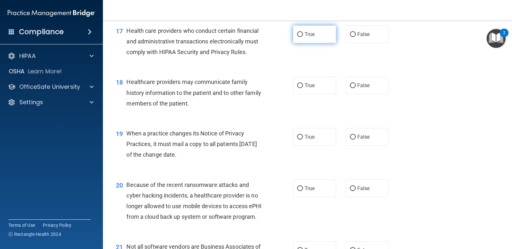
click at [301, 43] on label "True" at bounding box center [314, 34] width 43 height 18
click at [301, 37] on input "True" at bounding box center [300, 34] width 6 height 5
radio input "true"
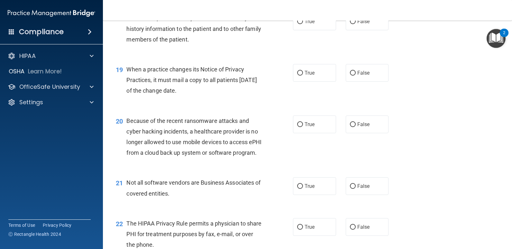
scroll to position [996, 0]
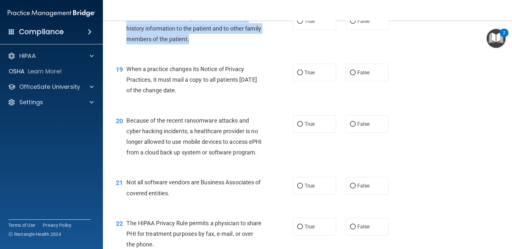
drag, startPoint x: 217, startPoint y: 61, endPoint x: 125, endPoint y: 40, distance: 93.9
click at [125, 40] on div "18 Healthcare providers may communicate family history information to the patie…" at bounding box center [204, 29] width 196 height 35
drag, startPoint x: 125, startPoint y: 40, endPoint x: 134, endPoint y: 44, distance: 9.1
copy div "Healthcare providers may communicate family history information to the patient …"
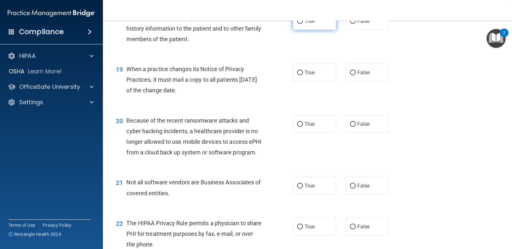
click at [312, 24] on span "True" at bounding box center [309, 21] width 10 height 6
click at [303, 24] on input "True" at bounding box center [300, 21] width 6 height 5
radio input "true"
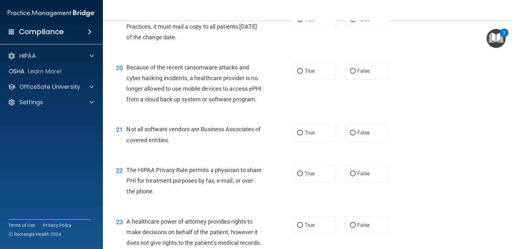
scroll to position [1060, 0]
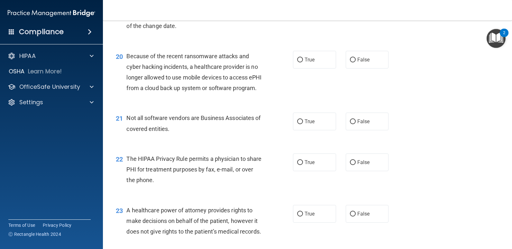
drag, startPoint x: 180, startPoint y: 46, endPoint x: 127, endPoint y: 29, distance: 56.0
click at [127, 29] on div "When a practice changes its Notice of Privacy Practices, it must mail a copy to…" at bounding box center [196, 15] width 140 height 32
click at [352, 17] on label "False" at bounding box center [366, 8] width 43 height 18
click at [352, 11] on input "False" at bounding box center [353, 8] width 6 height 5
radio input "true"
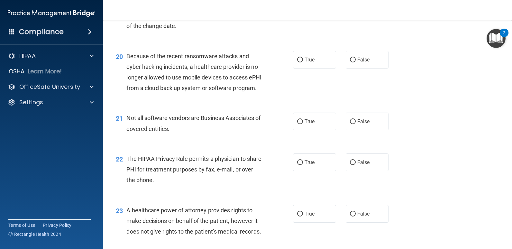
scroll to position [1092, 0]
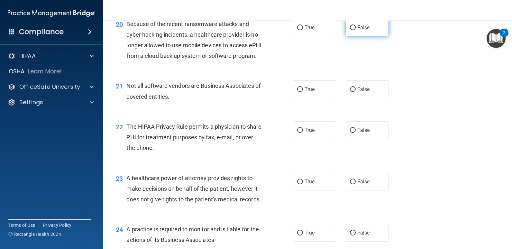
click at [351, 30] on input "False" at bounding box center [353, 27] width 6 height 5
radio input "true"
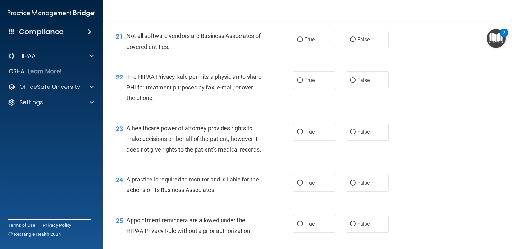
scroll to position [1157, 0]
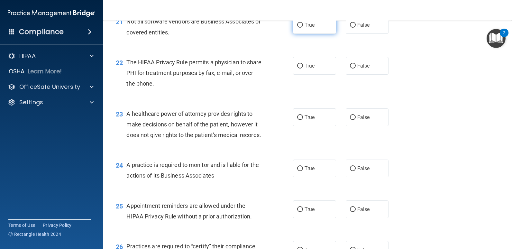
click at [314, 34] on label "True" at bounding box center [314, 25] width 43 height 18
click at [303, 28] on input "True" at bounding box center [300, 25] width 6 height 5
radio input "true"
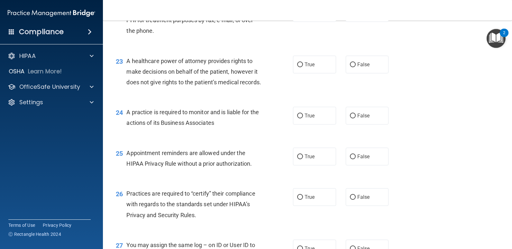
scroll to position [1221, 0]
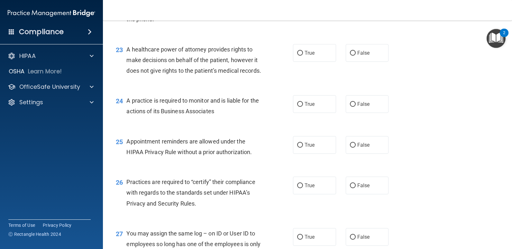
click at [312, 4] on span "True" at bounding box center [309, 1] width 10 height 6
click at [303, 4] on input "True" at bounding box center [300, 1] width 6 height 5
radio input "true"
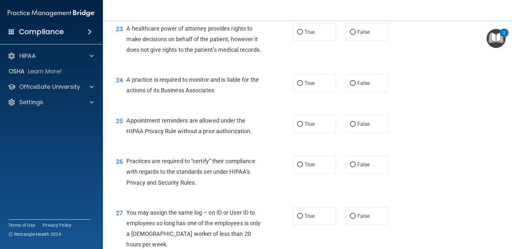
scroll to position [1253, 0]
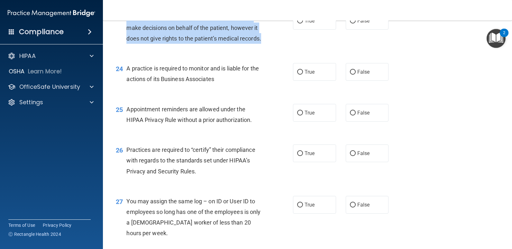
drag, startPoint x: 148, startPoint y: 78, endPoint x: 123, endPoint y: 49, distance: 39.2
click at [123, 47] on div "23 A healthcare power of attorney provides rights to make decisions on behalf o…" at bounding box center [204, 29] width 196 height 35
drag, startPoint x: 123, startPoint y: 49, endPoint x: 133, endPoint y: 53, distance: 10.8
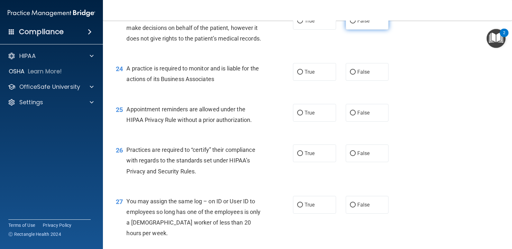
click at [372, 30] on label "False" at bounding box center [366, 21] width 43 height 18
click at [355, 23] on input "False" at bounding box center [353, 21] width 6 height 5
radio input "true"
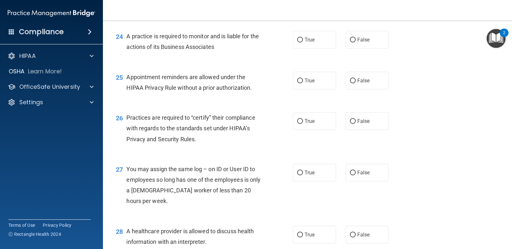
scroll to position [1317, 0]
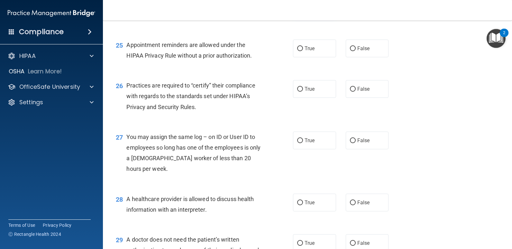
click at [307, 16] on label "True" at bounding box center [314, 8] width 43 height 18
click at [303, 10] on input "True" at bounding box center [300, 7] width 6 height 5
radio input "true"
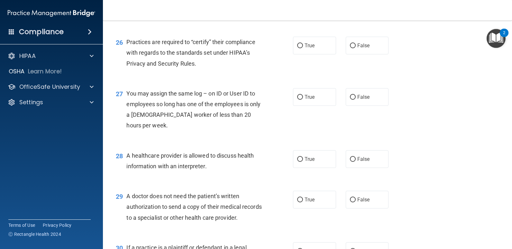
scroll to position [1349, 0]
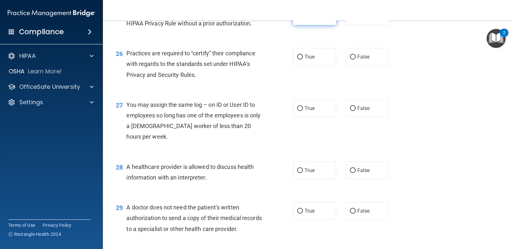
click at [300, 25] on label "True" at bounding box center [314, 16] width 43 height 18
click at [300, 19] on input "True" at bounding box center [300, 16] width 6 height 5
radio input "true"
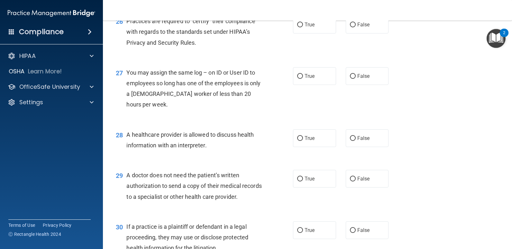
scroll to position [1414, 0]
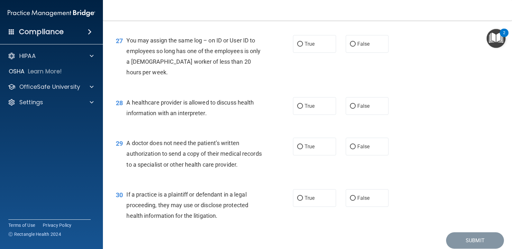
radio input "true"
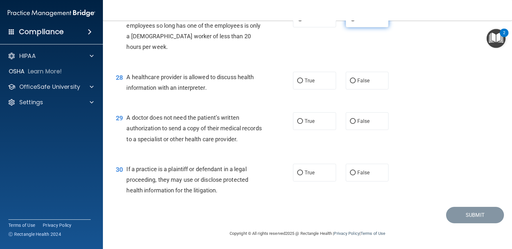
click at [366, 22] on span "False" at bounding box center [363, 18] width 13 height 6
click at [355, 21] on input "False" at bounding box center [353, 18] width 6 height 5
radio input "true"
click at [358, 83] on span "False" at bounding box center [363, 80] width 13 height 6
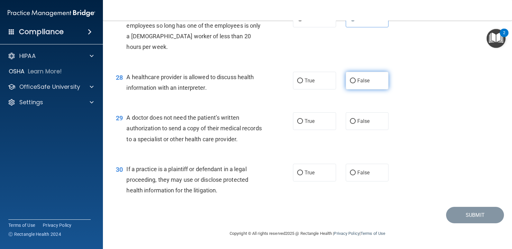
click at [355, 83] on input "False" at bounding box center [353, 80] width 6 height 5
radio input "true"
click at [308, 84] on label "True" at bounding box center [314, 81] width 43 height 18
click at [303, 83] on input "True" at bounding box center [300, 80] width 6 height 5
radio input "true"
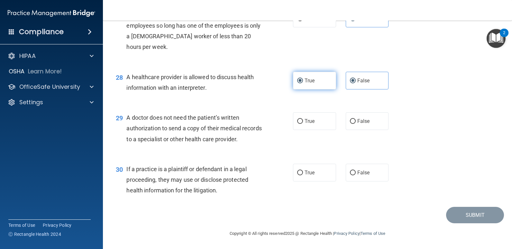
radio input "false"
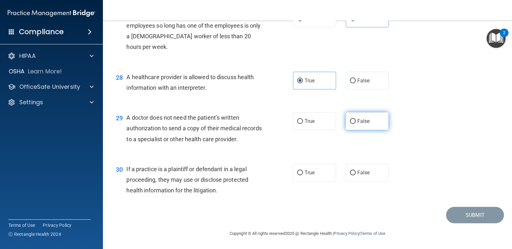
click at [352, 121] on input "False" at bounding box center [353, 121] width 6 height 5
radio input "true"
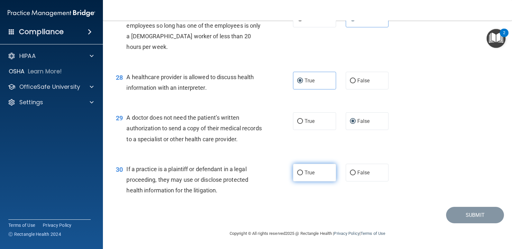
click at [308, 170] on span "True" at bounding box center [309, 172] width 10 height 6
click at [303, 170] on input "True" at bounding box center [300, 172] width 6 height 5
radio input "true"
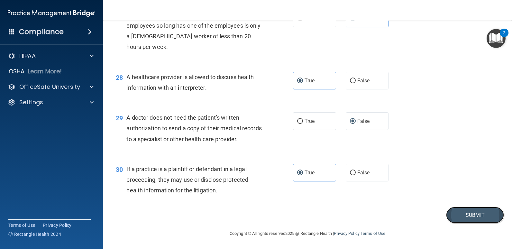
click at [465, 213] on button "Submit" at bounding box center [475, 215] width 58 height 16
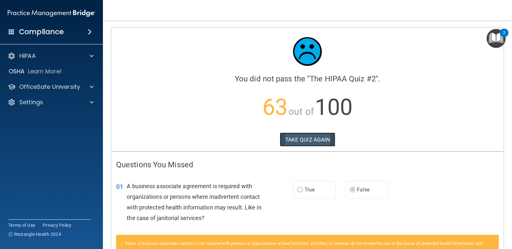
click at [303, 139] on button "TAKE QUIZ AGAIN" at bounding box center [308, 139] width 56 height 14
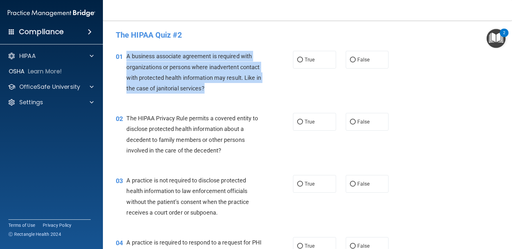
drag, startPoint x: 245, startPoint y: 88, endPoint x: 127, endPoint y: 54, distance: 123.4
click at [127, 54] on div "A business associate agreement is required with organizations or persons where …" at bounding box center [196, 72] width 140 height 43
drag, startPoint x: 127, startPoint y: 54, endPoint x: 134, endPoint y: 60, distance: 9.8
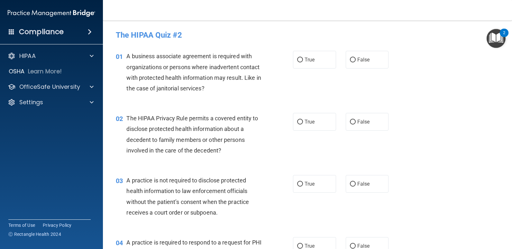
drag, startPoint x: 134, startPoint y: 60, endPoint x: 158, endPoint y: 49, distance: 26.7
click at [158, 49] on div "01 A business associate agreement is required with organizations or persons whe…" at bounding box center [307, 74] width 393 height 62
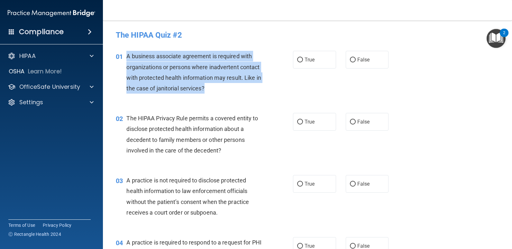
drag, startPoint x: 250, startPoint y: 90, endPoint x: 126, endPoint y: 57, distance: 128.2
click at [126, 57] on div "A business associate agreement is required with organizations or persons where …" at bounding box center [196, 72] width 140 height 43
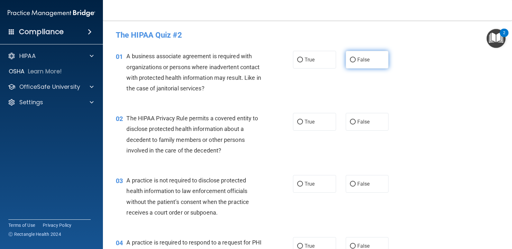
click at [360, 64] on label "False" at bounding box center [366, 60] width 43 height 18
click at [355, 62] on input "False" at bounding box center [353, 60] width 6 height 5
radio input "true"
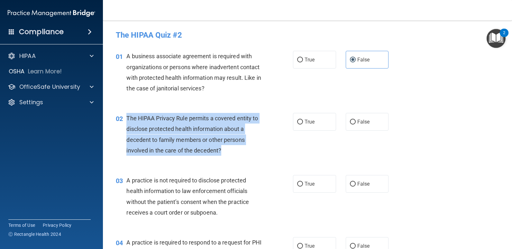
drag, startPoint x: 225, startPoint y: 151, endPoint x: 127, endPoint y: 120, distance: 103.3
click at [127, 120] on div "The HIPAA Privacy Rule permits a covered entity to disclose protected health in…" at bounding box center [196, 134] width 140 height 43
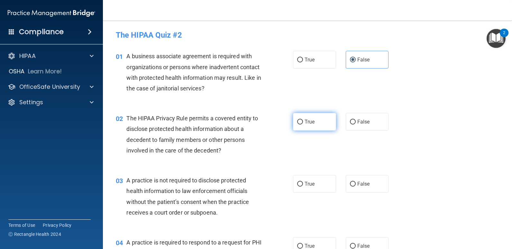
click at [313, 122] on label "True" at bounding box center [314, 122] width 43 height 18
click at [303, 122] on input "True" at bounding box center [300, 122] width 6 height 5
radio input "true"
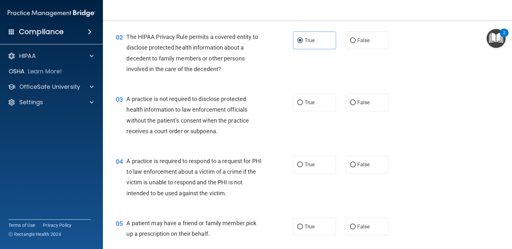
scroll to position [96, 0]
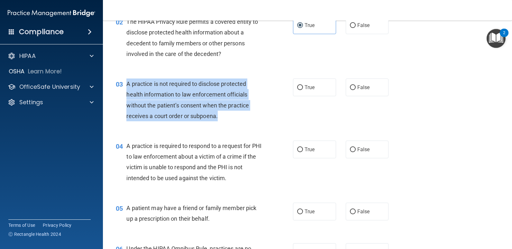
drag, startPoint x: 221, startPoint y: 118, endPoint x: 125, endPoint y: 84, distance: 101.7
click at [125, 84] on div "03 A practice is not required to disclose protected health information to law e…" at bounding box center [204, 101] width 196 height 46
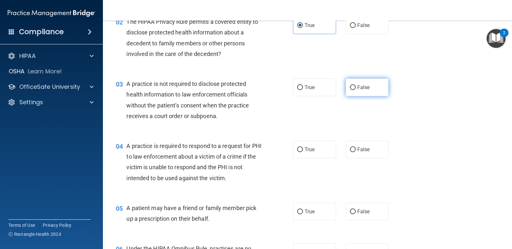
click at [361, 90] on span "False" at bounding box center [363, 87] width 13 height 6
click at [355, 90] on input "False" at bounding box center [353, 87] width 6 height 5
radio input "true"
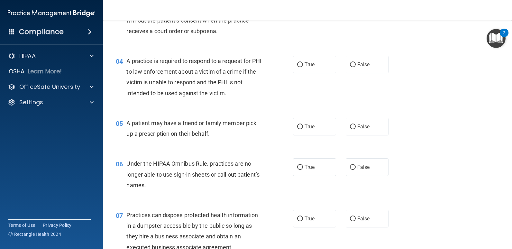
scroll to position [193, 0]
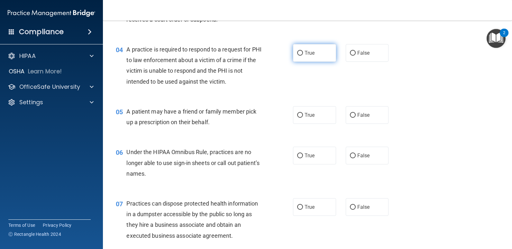
click at [297, 55] on input "True" at bounding box center [300, 53] width 6 height 5
radio input "true"
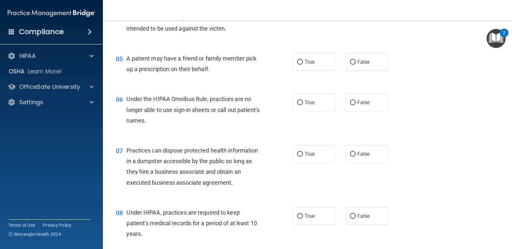
scroll to position [257, 0]
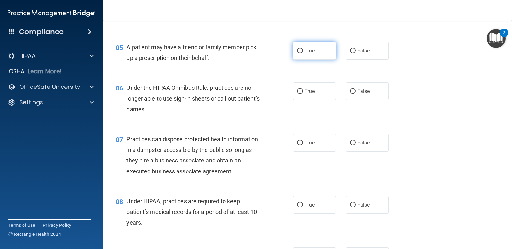
click at [304, 50] on span "True" at bounding box center [309, 51] width 10 height 6
click at [303, 50] on input "True" at bounding box center [300, 51] width 6 height 5
radio input "true"
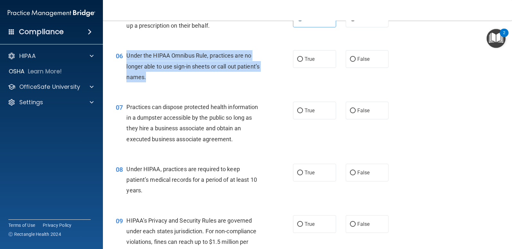
drag, startPoint x: 147, startPoint y: 73, endPoint x: 126, endPoint y: 56, distance: 27.2
click at [126, 56] on div "Under the HIPAA Omnibus Rule, practices are no longer able to use sign-in sheet…" at bounding box center [196, 66] width 140 height 32
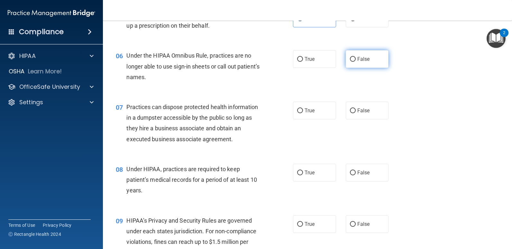
click at [369, 58] on label "False" at bounding box center [366, 59] width 43 height 18
click at [355, 58] on input "False" at bounding box center [353, 59] width 6 height 5
radio input "true"
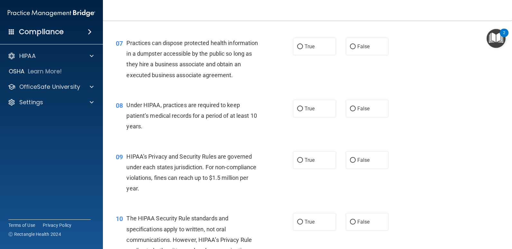
scroll to position [353, 0]
click at [365, 49] on label "False" at bounding box center [366, 46] width 43 height 18
click at [355, 49] on input "False" at bounding box center [353, 46] width 6 height 5
radio input "true"
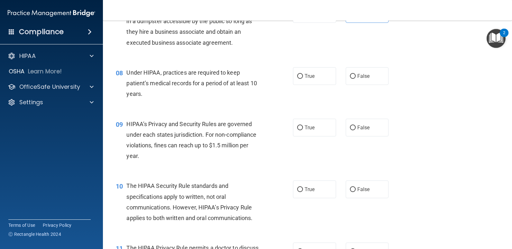
scroll to position [418, 0]
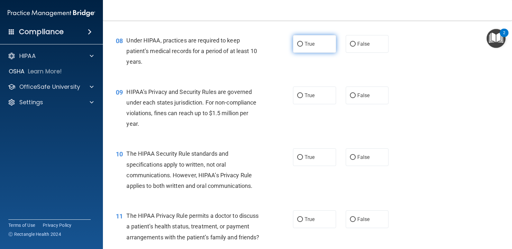
click at [317, 49] on label "True" at bounding box center [314, 44] width 43 height 18
click at [303, 47] on input "True" at bounding box center [300, 44] width 6 height 5
radio input "true"
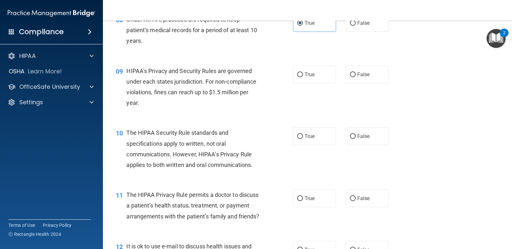
scroll to position [450, 0]
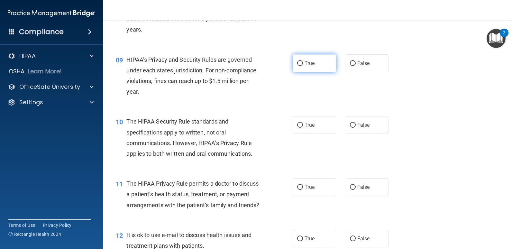
click at [315, 65] on label "True" at bounding box center [314, 63] width 43 height 18
click at [303, 65] on input "True" at bounding box center [300, 63] width 6 height 5
radio input "true"
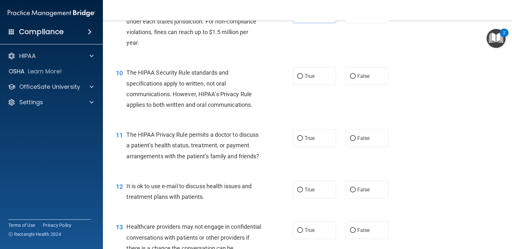
scroll to position [514, 0]
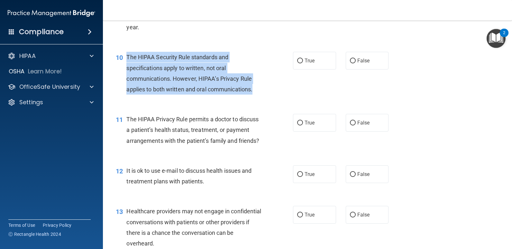
drag, startPoint x: 257, startPoint y: 92, endPoint x: 127, endPoint y: 58, distance: 134.0
click at [127, 58] on div "The HIPAA Security Rule standards and specifications apply to written, not oral…" at bounding box center [196, 73] width 140 height 43
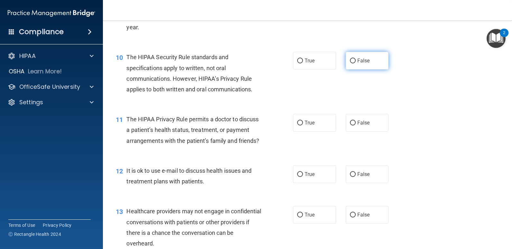
click at [362, 56] on label "False" at bounding box center [366, 61] width 43 height 18
click at [355, 58] on input "False" at bounding box center [353, 60] width 6 height 5
radio input "true"
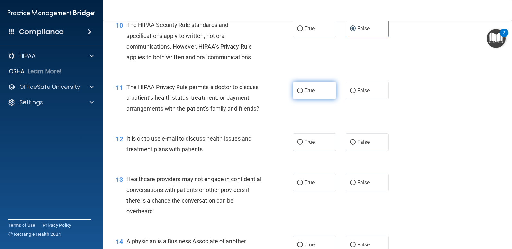
click at [316, 86] on label "True" at bounding box center [314, 91] width 43 height 18
click at [303, 88] on input "True" at bounding box center [300, 90] width 6 height 5
radio input "true"
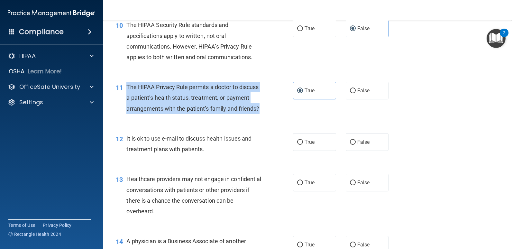
drag, startPoint x: 162, startPoint y: 120, endPoint x: 127, endPoint y: 91, distance: 45.4
click at [127, 91] on div "The HIPAA Privacy Rule permits a doctor to discuss a patient’s health status, t…" at bounding box center [196, 98] width 140 height 32
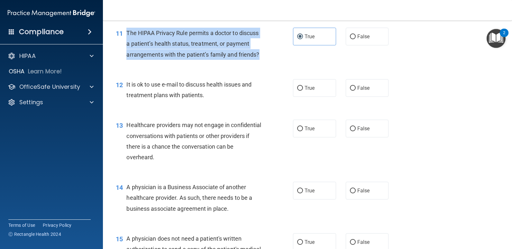
scroll to position [610, 0]
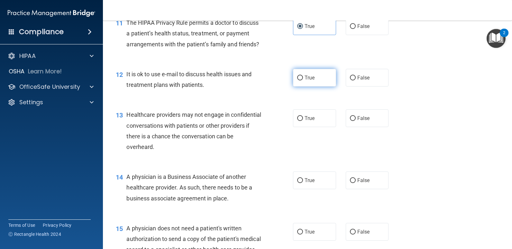
click at [308, 81] on span "True" at bounding box center [309, 78] width 10 height 6
click at [303, 80] on input "True" at bounding box center [300, 78] width 6 height 5
radio input "true"
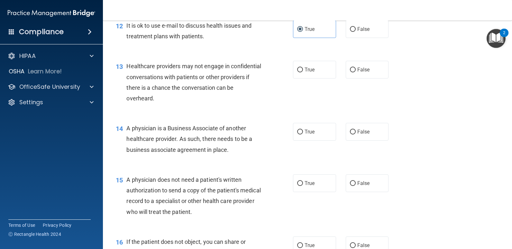
scroll to position [675, 0]
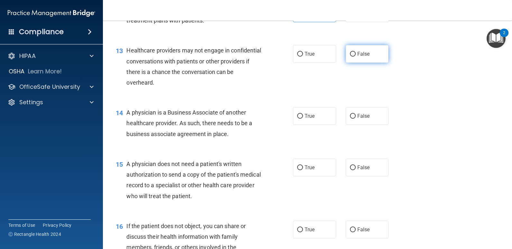
click at [357, 57] on span "False" at bounding box center [363, 54] width 13 height 6
click at [355, 57] on input "False" at bounding box center [353, 54] width 6 height 5
radio input "true"
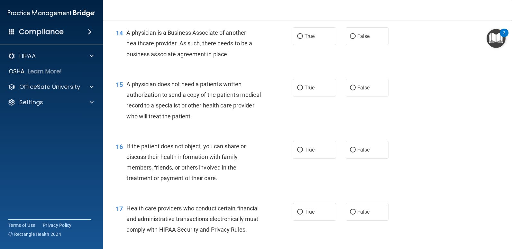
scroll to position [739, 0]
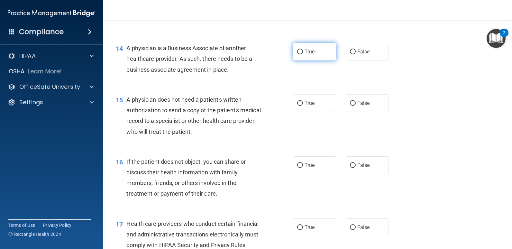
click at [300, 54] on input "True" at bounding box center [300, 51] width 6 height 5
radio input "true"
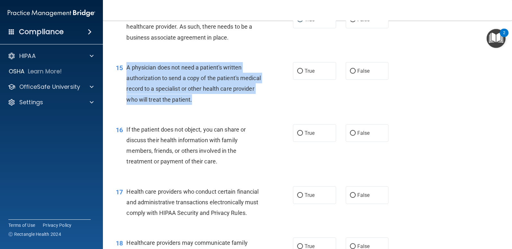
drag, startPoint x: 220, startPoint y: 113, endPoint x: 128, endPoint y: 79, distance: 98.8
click at [128, 79] on div "A physician does not need a patient's written authorization to send a copy of t…" at bounding box center [196, 83] width 140 height 43
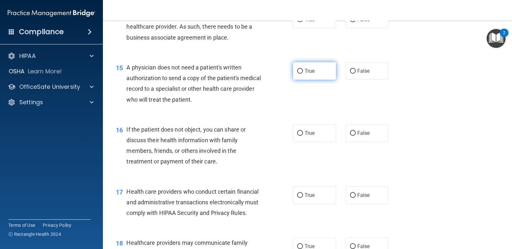
click at [329, 80] on label "True" at bounding box center [314, 71] width 43 height 18
click at [303, 74] on input "True" at bounding box center [300, 71] width 6 height 5
radio input "true"
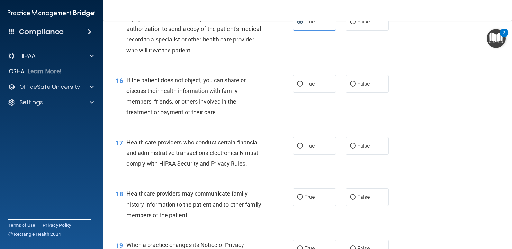
scroll to position [835, 0]
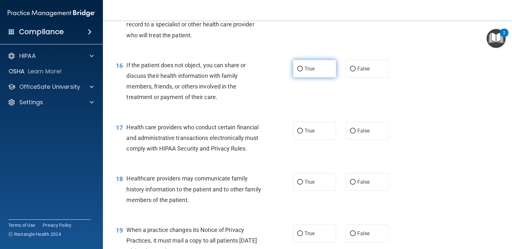
click at [307, 72] on span "True" at bounding box center [309, 69] width 10 height 6
click at [303, 71] on input "True" at bounding box center [300, 69] width 6 height 5
radio input "true"
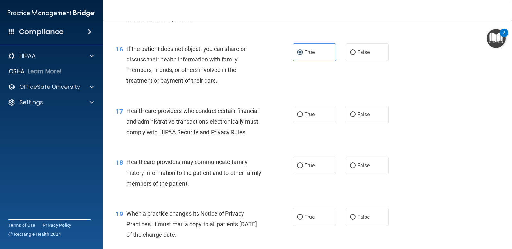
scroll to position [900, 0]
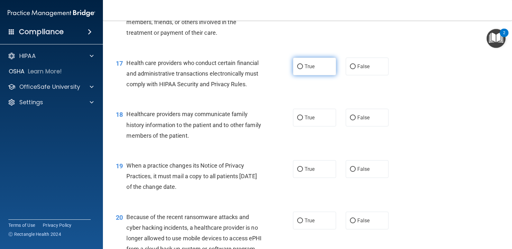
click at [304, 71] on label "True" at bounding box center [314, 67] width 43 height 18
click at [303, 69] on input "True" at bounding box center [300, 66] width 6 height 5
radio input "true"
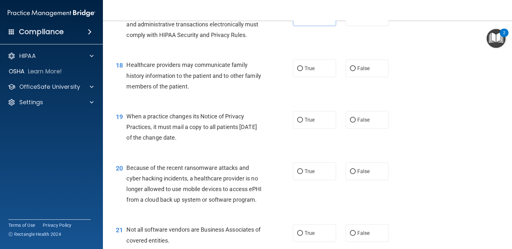
scroll to position [964, 0]
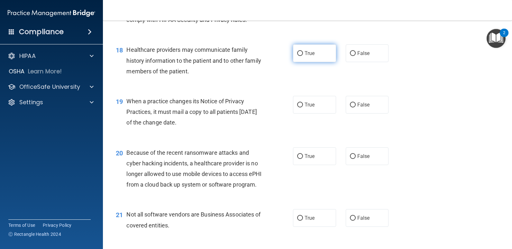
click at [303, 62] on label "True" at bounding box center [314, 53] width 43 height 18
click at [303, 56] on input "True" at bounding box center [300, 53] width 6 height 5
radio input "true"
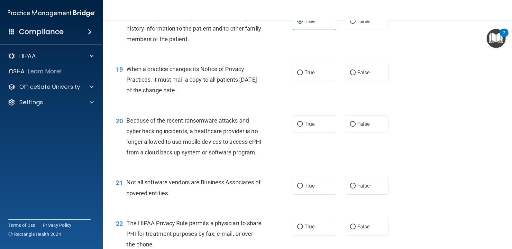
scroll to position [1028, 0]
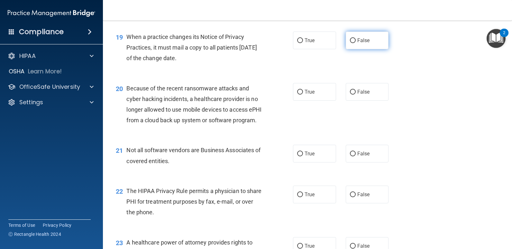
click at [366, 43] on span "False" at bounding box center [363, 40] width 13 height 6
click at [355, 43] on input "False" at bounding box center [353, 40] width 6 height 5
radio input "true"
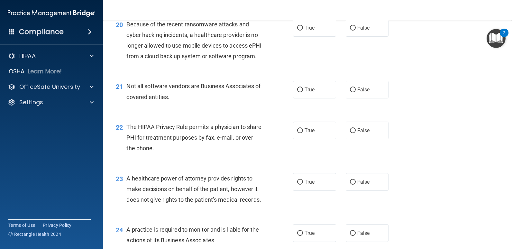
scroll to position [1092, 0]
click at [374, 36] on label "False" at bounding box center [366, 28] width 43 height 18
click at [355, 30] on input "False" at bounding box center [353, 27] width 6 height 5
radio input "true"
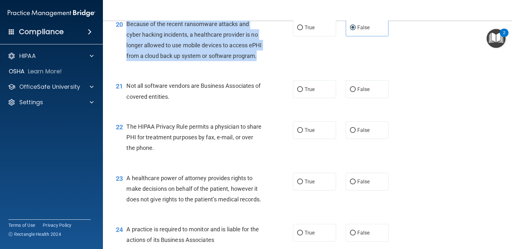
drag, startPoint x: 152, startPoint y: 89, endPoint x: 125, endPoint y: 47, distance: 50.3
click at [125, 47] on div "20 Because of the recent ransomware attacks and cyber hacking incidents, a heal…" at bounding box center [204, 42] width 196 height 46
click at [185, 61] on div "Because of the recent ransomware attacks and cyber hacking incidents, a healthc…" at bounding box center [196, 40] width 140 height 43
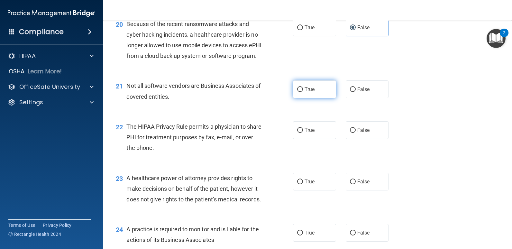
click at [302, 98] on label "True" at bounding box center [314, 89] width 43 height 18
click at [302, 92] on input "True" at bounding box center [300, 89] width 6 height 5
radio input "true"
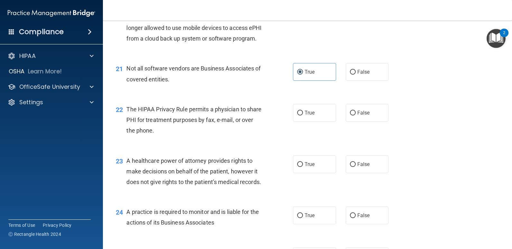
scroll to position [1125, 0]
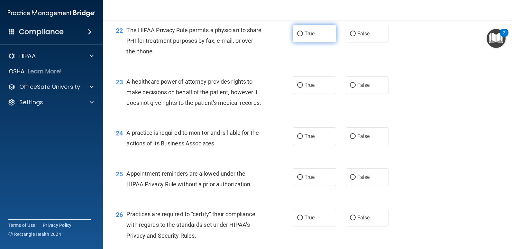
click at [304, 37] on span "True" at bounding box center [309, 34] width 10 height 6
click at [303, 36] on input "True" at bounding box center [300, 33] width 6 height 5
radio input "true"
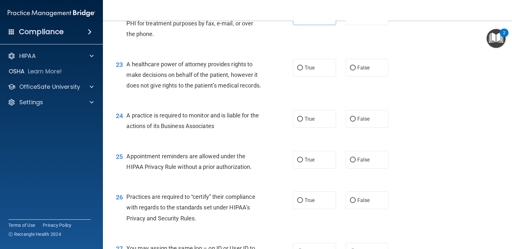
scroll to position [1221, 0]
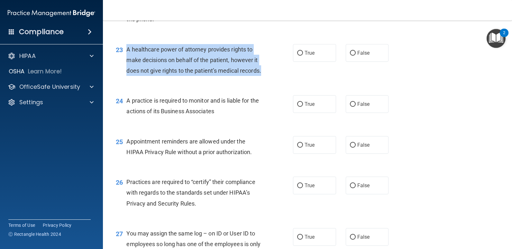
drag, startPoint x: 148, startPoint y: 115, endPoint x: 126, endPoint y: 84, distance: 37.7
click at [126, 76] on div "A healthcare power of attorney provides rights to make decisions on behalf of t…" at bounding box center [196, 60] width 140 height 32
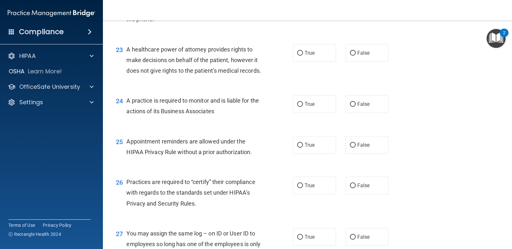
click at [211, 87] on div "23 A healthcare power of attorney provides rights to make decisions on behalf o…" at bounding box center [307, 61] width 393 height 51
click at [308, 56] on span "True" at bounding box center [309, 53] width 10 height 6
click at [303, 56] on input "True" at bounding box center [300, 53] width 6 height 5
radio input "true"
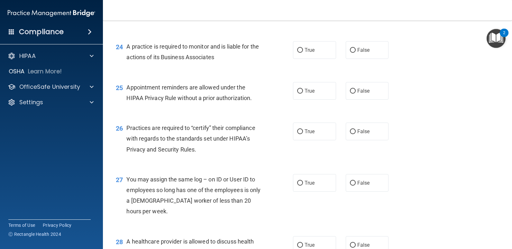
scroll to position [1285, 0]
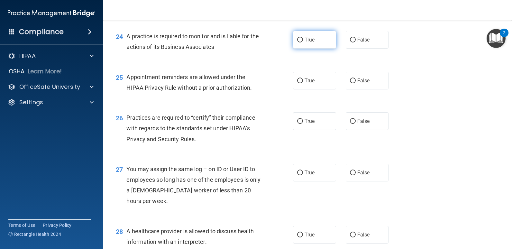
click at [315, 49] on label "True" at bounding box center [314, 40] width 43 height 18
click at [303, 42] on input "True" at bounding box center [300, 40] width 6 height 5
radio input "true"
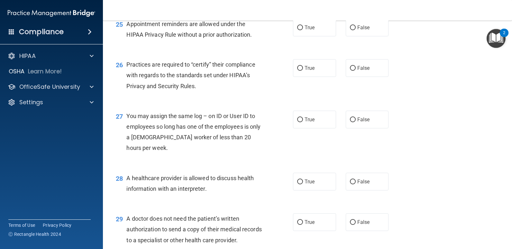
scroll to position [1349, 0]
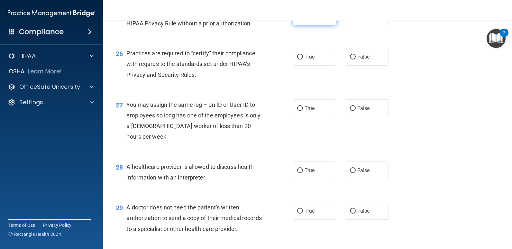
click at [317, 25] on label "True" at bounding box center [314, 16] width 43 height 18
click at [303, 19] on input "True" at bounding box center [300, 16] width 6 height 5
radio input "true"
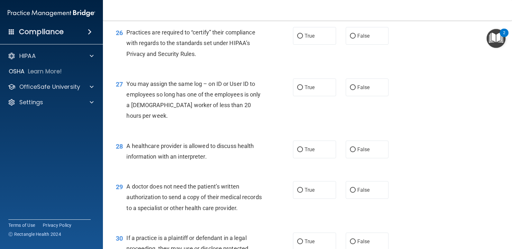
scroll to position [1382, 0]
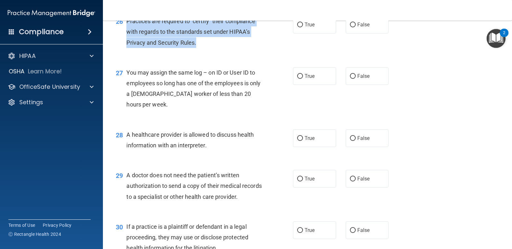
drag, startPoint x: 198, startPoint y: 87, endPoint x: 127, endPoint y: 66, distance: 74.4
click at [127, 48] on div "Practices are required to “certify” their compliance with regards to the standa…" at bounding box center [196, 32] width 140 height 32
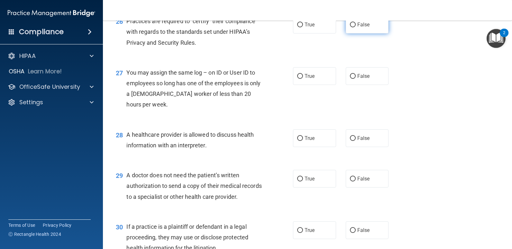
click at [359, 28] on span "False" at bounding box center [363, 25] width 13 height 6
click at [355, 27] on input "False" at bounding box center [353, 24] width 6 height 5
radio input "true"
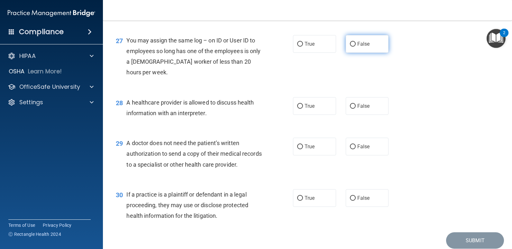
click at [355, 53] on label "False" at bounding box center [366, 44] width 43 height 18
click at [355, 47] on input "False" at bounding box center [353, 44] width 6 height 5
radio input "true"
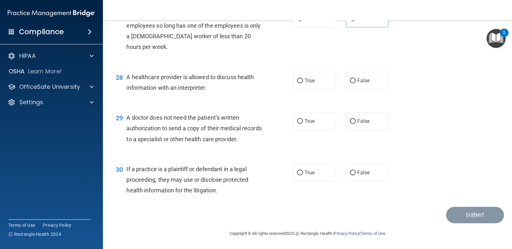
scroll to position [1478, 0]
click at [313, 89] on label "True" at bounding box center [314, 81] width 43 height 18
click at [303, 83] on input "True" at bounding box center [300, 80] width 6 height 5
radio input "true"
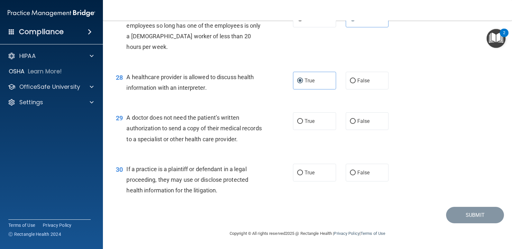
drag, startPoint x: 262, startPoint y: 139, endPoint x: 128, endPoint y: 119, distance: 135.1
click at [128, 119] on div "A doctor does not need the patient’s written authorization to send a copy of th…" at bounding box center [196, 128] width 140 height 32
click at [284, 149] on div "29 A doctor does not need the patient’s written authorization to send a copy of…" at bounding box center [307, 129] width 393 height 51
click at [311, 120] on span "True" at bounding box center [309, 121] width 10 height 6
click at [303, 120] on input "True" at bounding box center [300, 121] width 6 height 5
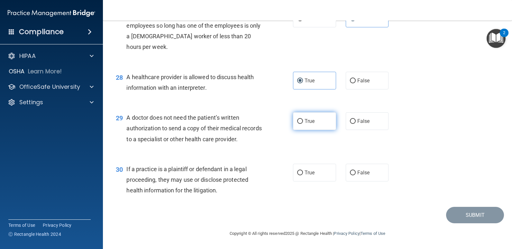
radio input "true"
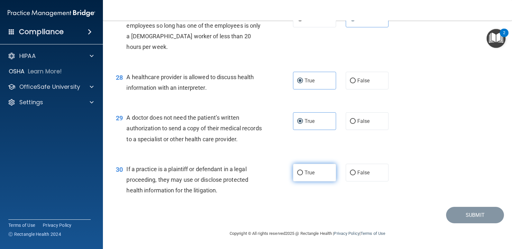
click at [301, 170] on label "True" at bounding box center [314, 173] width 43 height 18
click at [301, 170] on input "True" at bounding box center [300, 172] width 6 height 5
radio input "true"
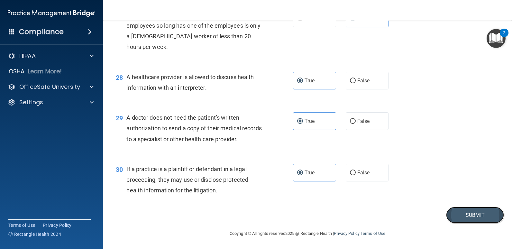
click at [455, 215] on button "Submit" at bounding box center [475, 215] width 58 height 16
